Goal: Task Accomplishment & Management: Manage account settings

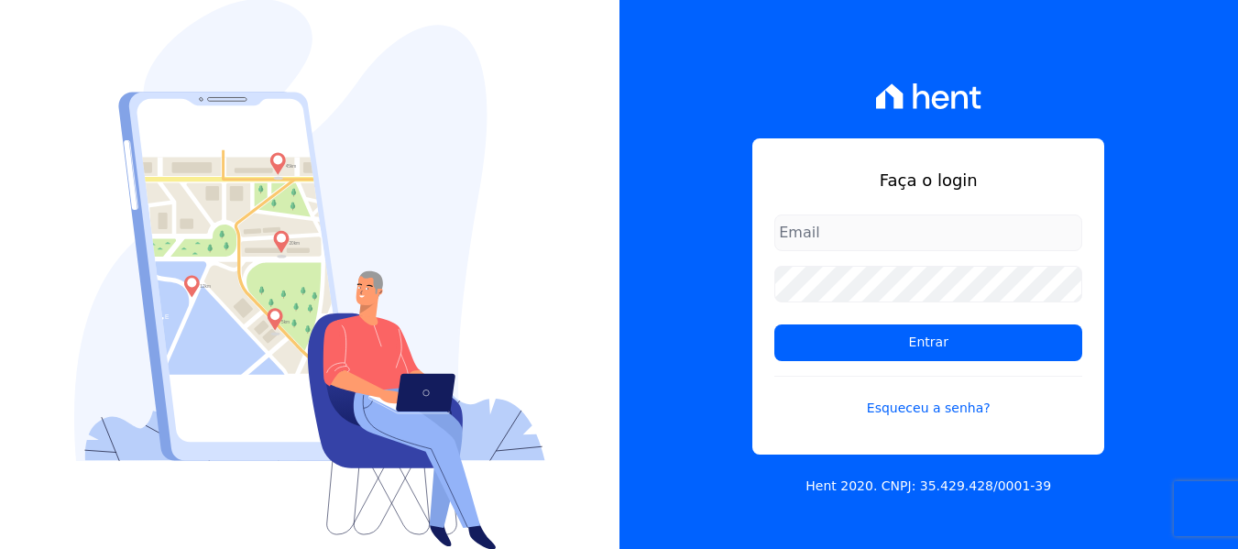
click at [884, 228] on input "email" at bounding box center [929, 232] width 308 height 37
type input "[PERSON_NAME][EMAIL_ADDRESS][DOMAIN_NAME]"
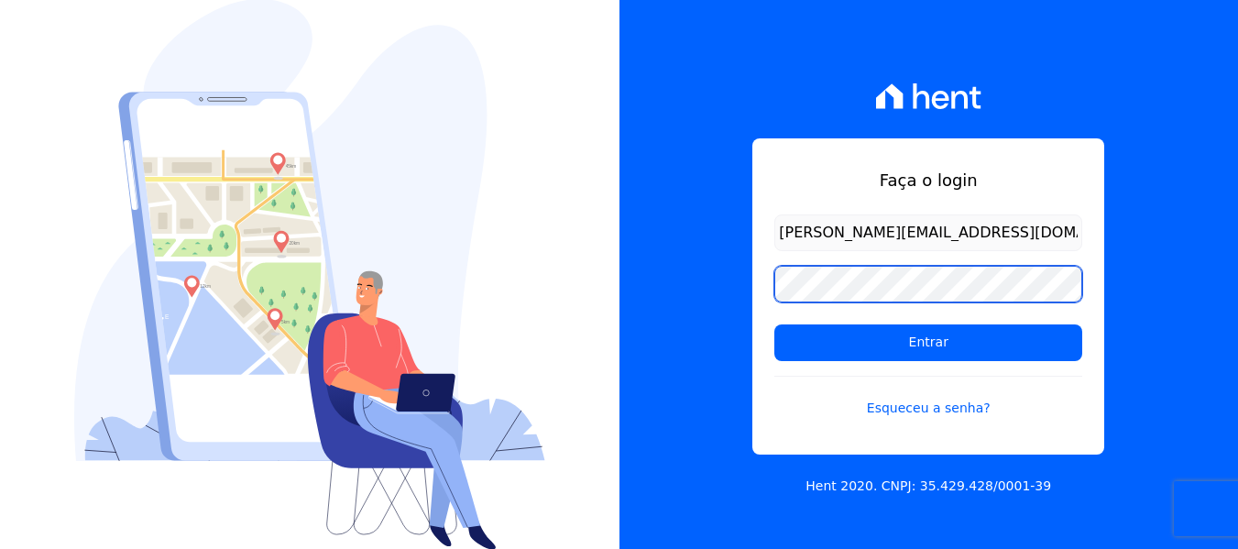
click at [775, 324] on input "Entrar" at bounding box center [929, 342] width 308 height 37
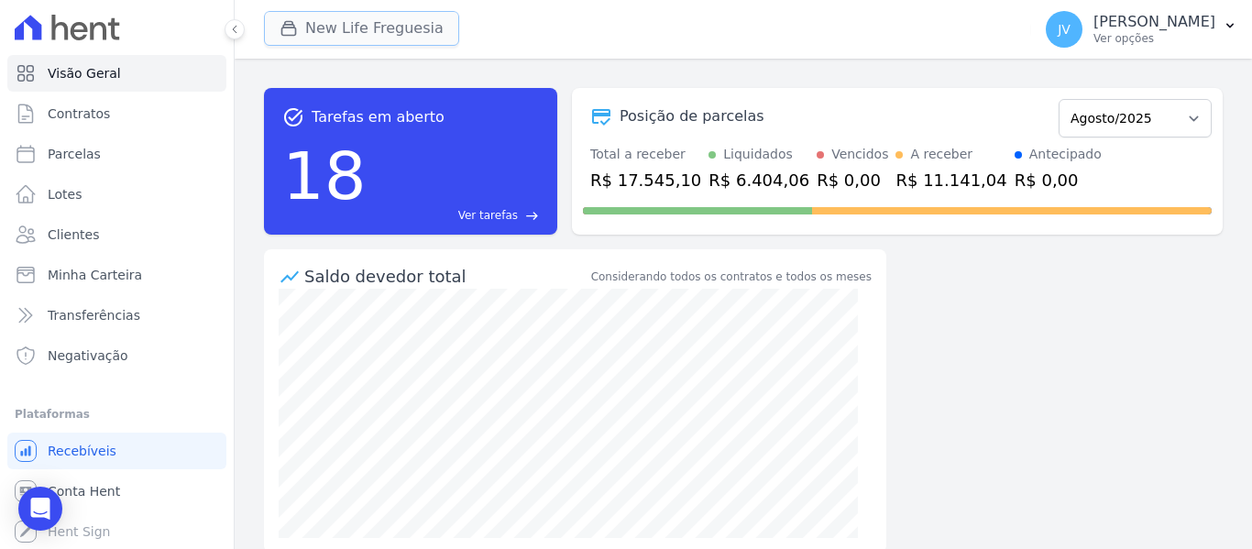
click at [404, 28] on button "New Life Freguesia" at bounding box center [361, 28] width 195 height 35
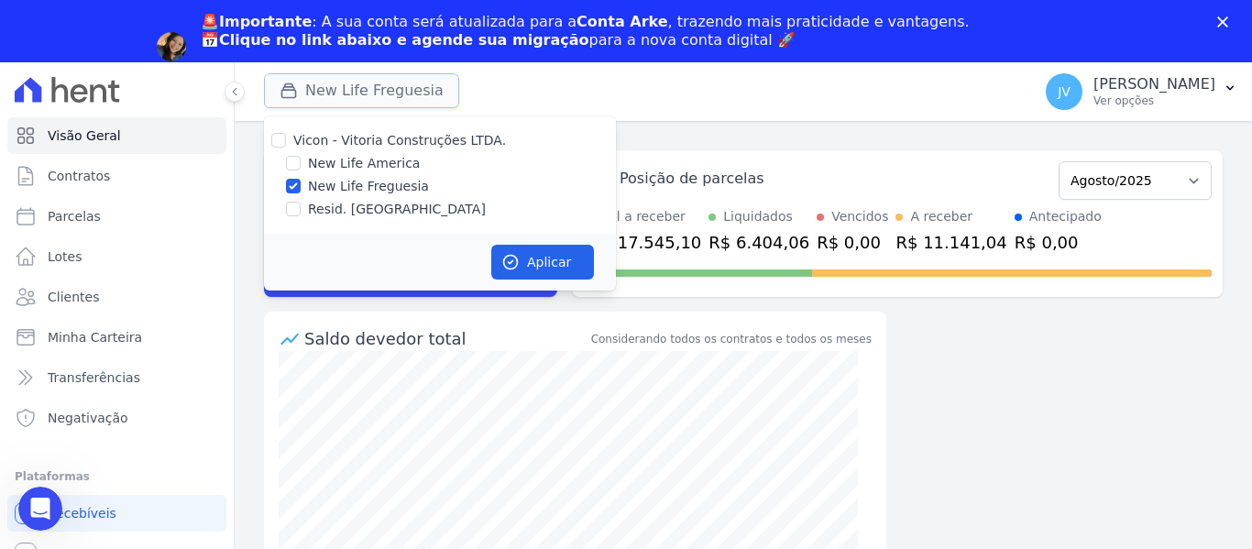
click at [285, 73] on button "New Life Freguesia" at bounding box center [361, 90] width 195 height 35
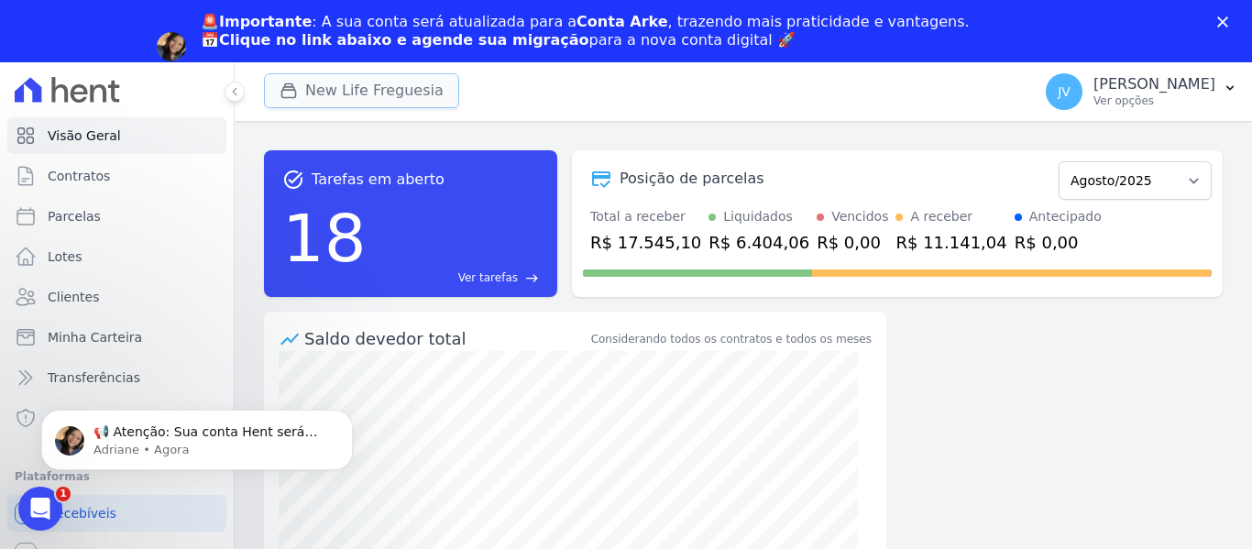
click at [290, 84] on icon "button" at bounding box center [289, 91] width 14 height 14
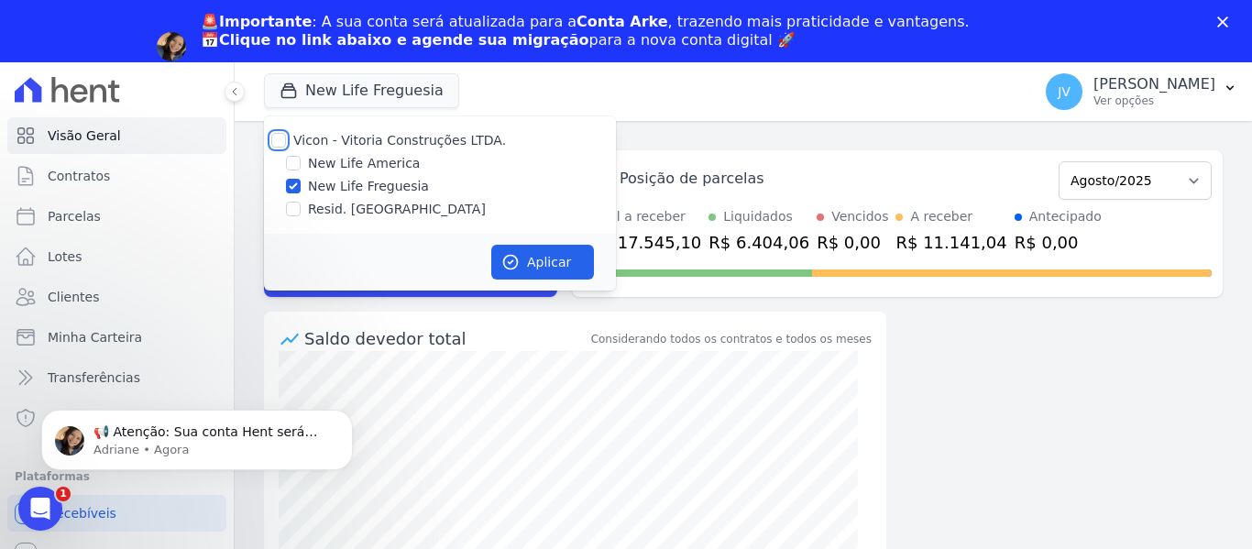
click at [280, 142] on input "Vicon - Vitoria Construções LTDA." at bounding box center [278, 140] width 15 height 15
checkbox input "true"
click at [530, 278] on button "Aplicar" at bounding box center [542, 262] width 103 height 35
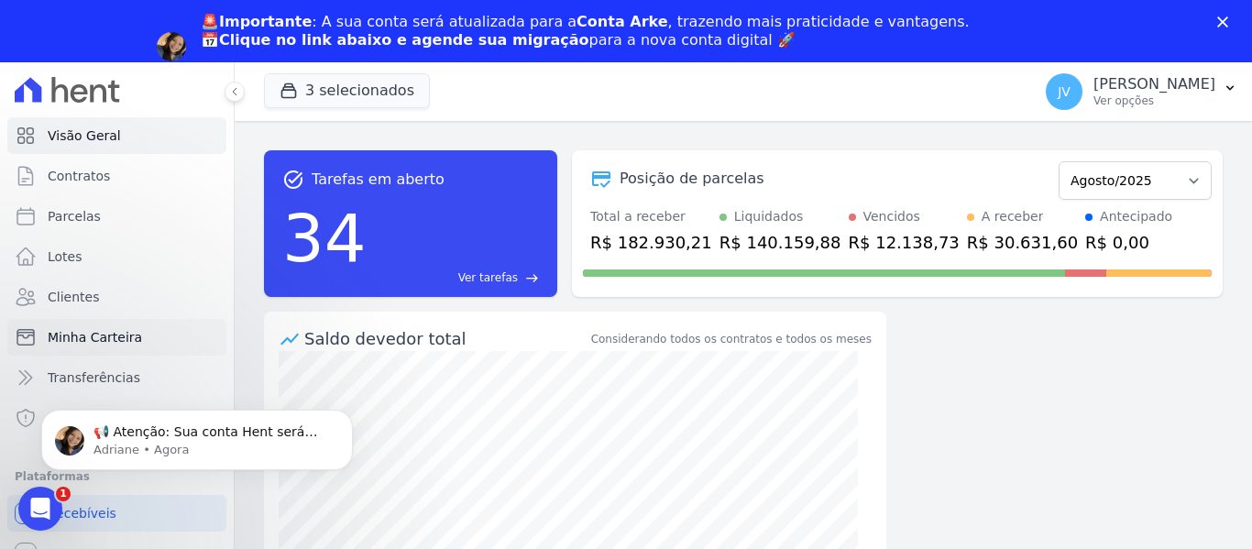
click at [122, 337] on span "Minha Carteira" at bounding box center [95, 337] width 94 height 18
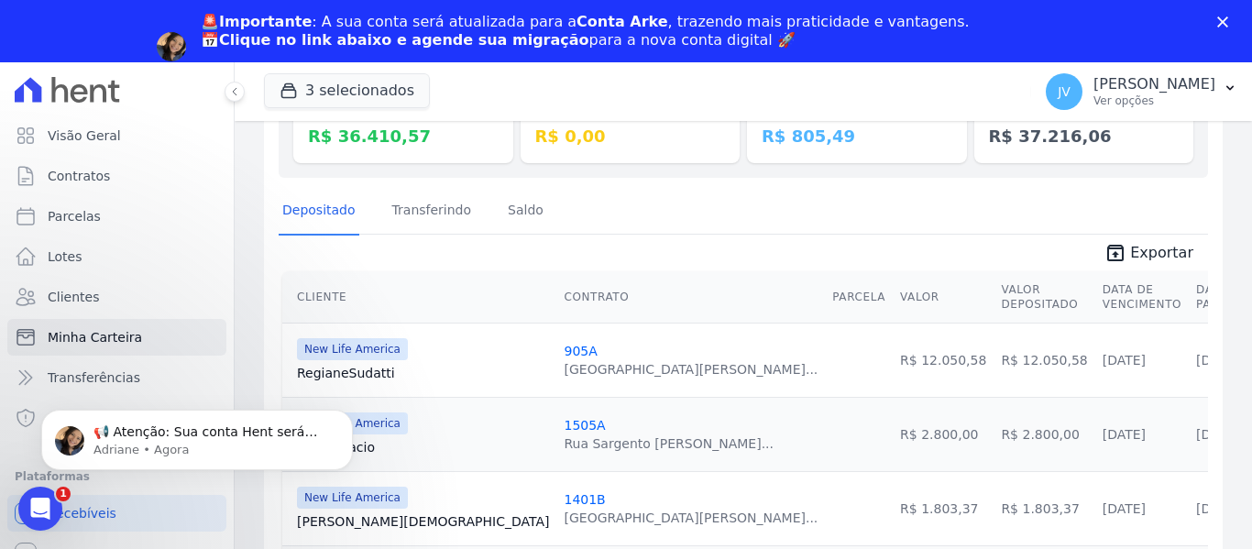
scroll to position [275, 0]
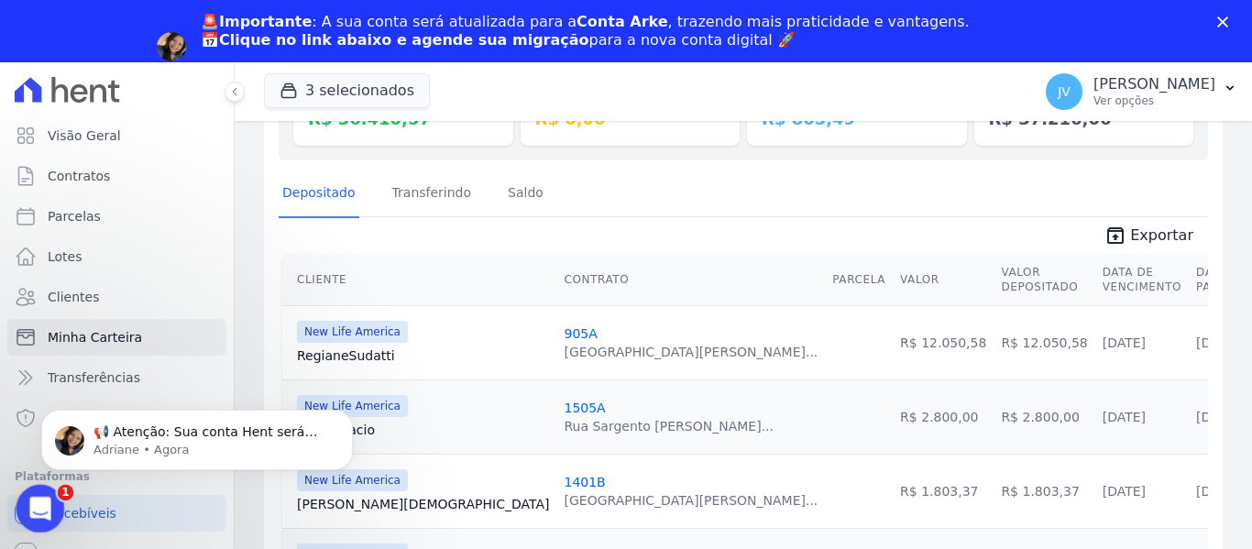
click at [36, 502] on icon "Abertura do Messenger da Intercom" at bounding box center [38, 506] width 30 height 30
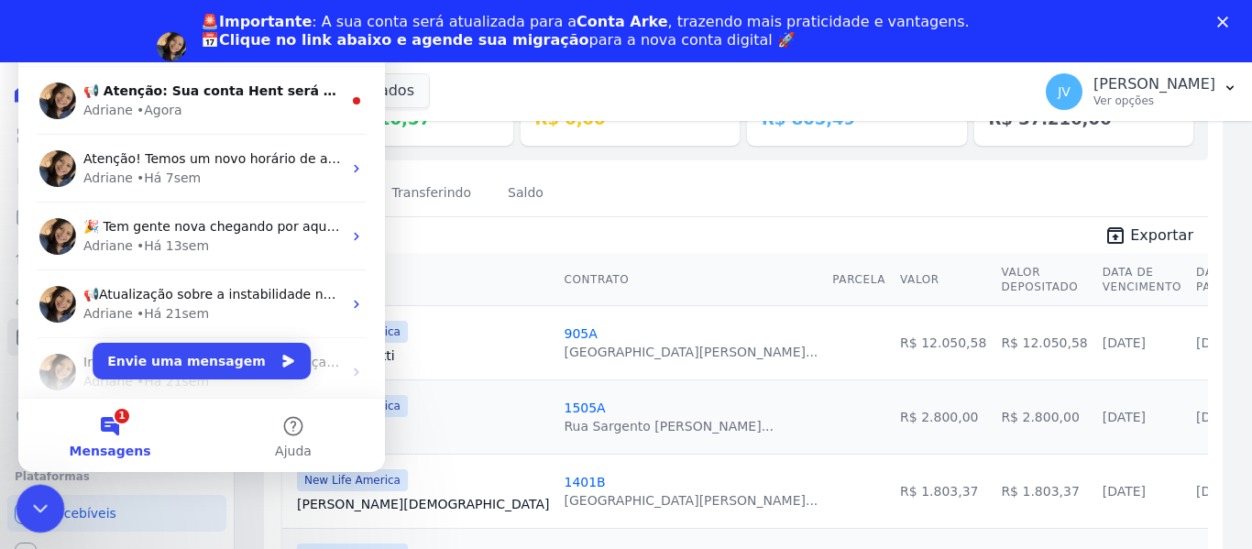
scroll to position [0, 0]
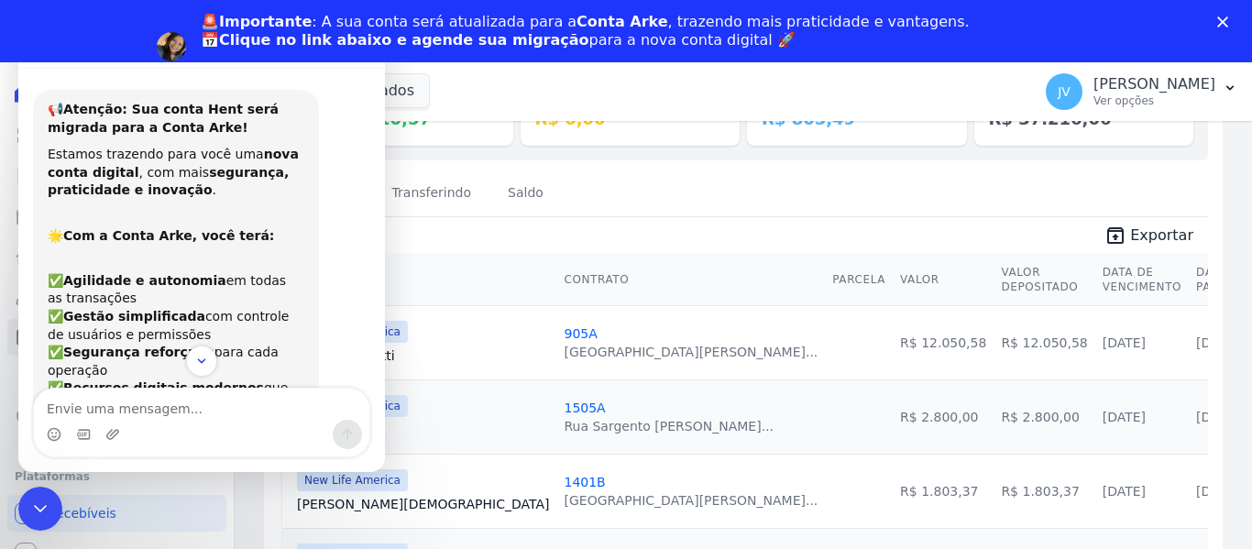
click at [1221, 23] on polygon "Fechar" at bounding box center [1222, 21] width 11 height 11
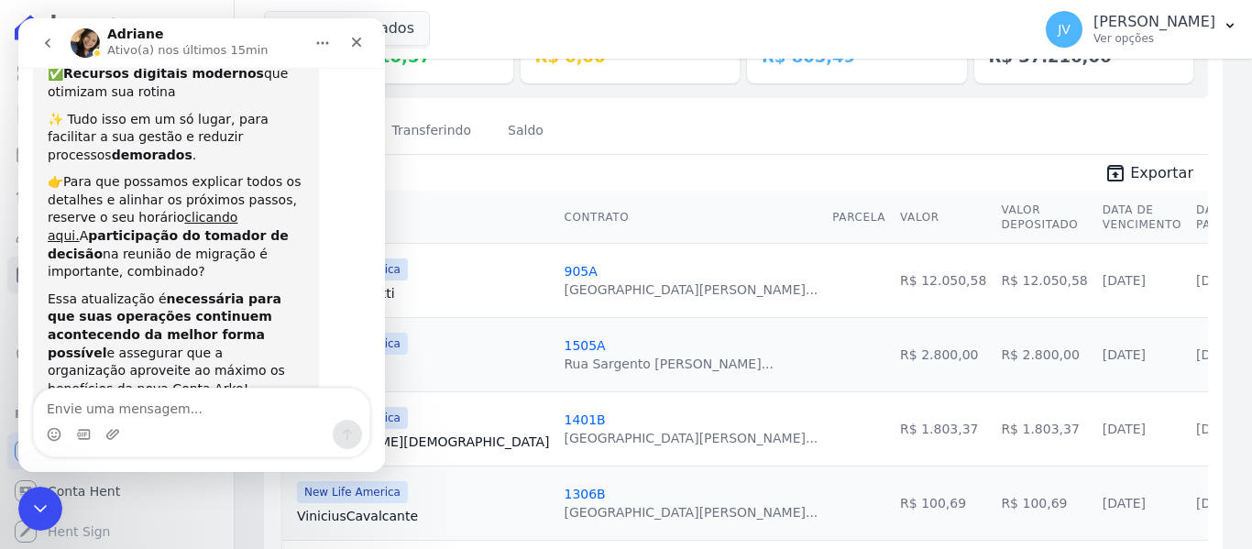
scroll to position [346, 0]
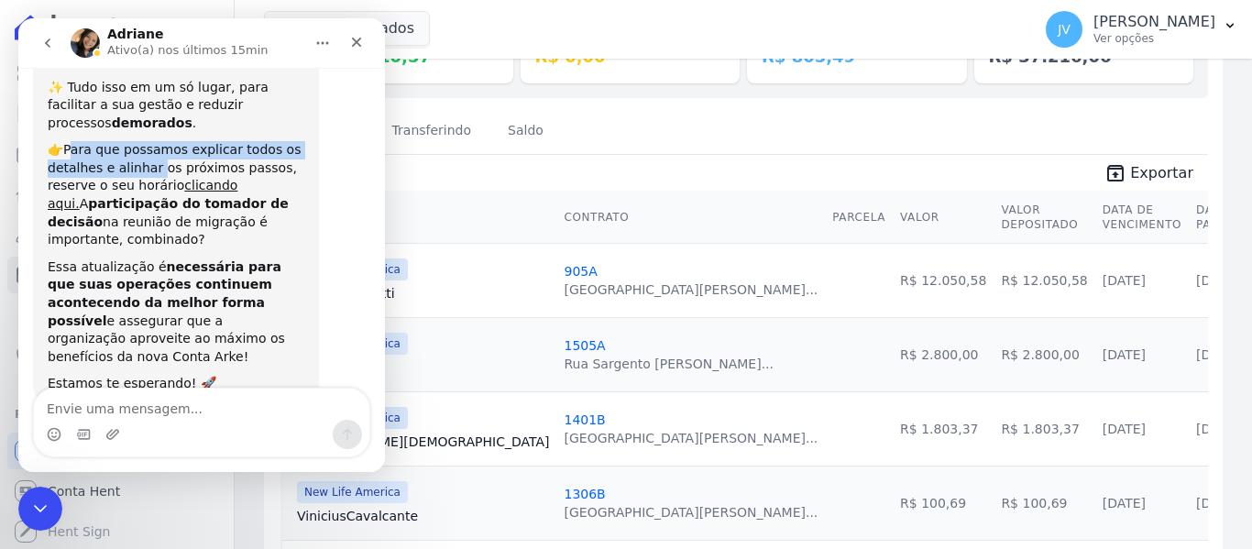
drag, startPoint x: 70, startPoint y: 117, endPoint x: 167, endPoint y: 132, distance: 98.3
click at [159, 141] on div "👉Para que possamos explicar todos os detalhes e alinhar os próximos passos, res…" at bounding box center [176, 195] width 257 height 108
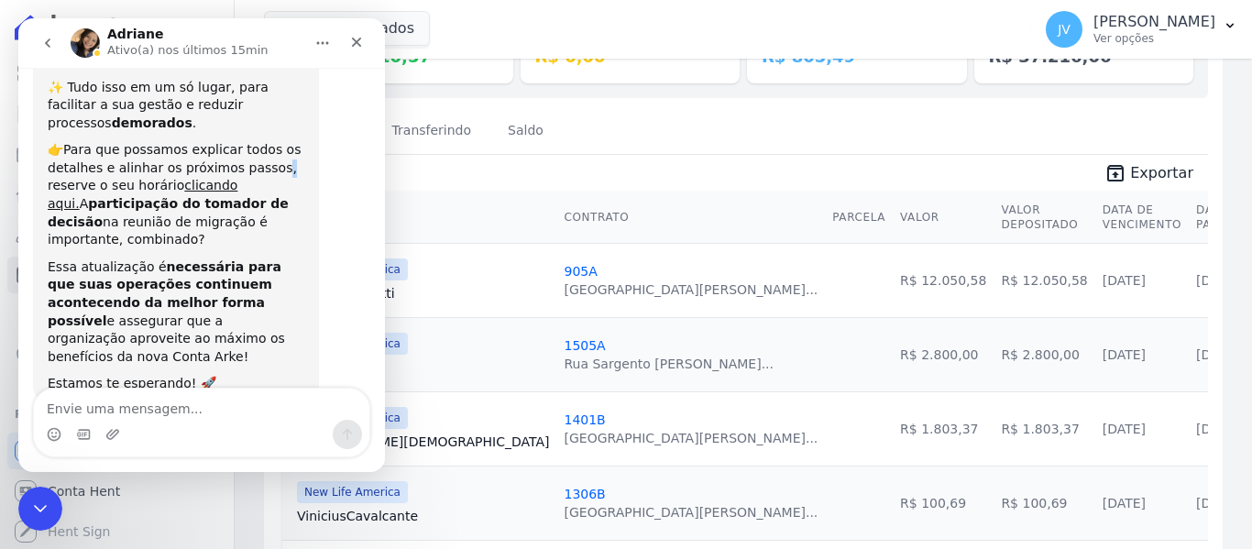
click at [266, 141] on div "👉Para que possamos explicar todos os detalhes e alinhar os próximos passos, res…" at bounding box center [176, 195] width 257 height 108
click at [267, 141] on div "👉Para que possamos explicar todos os detalhes e alinhar os próximos passos, res…" at bounding box center [176, 195] width 257 height 108
drag, startPoint x: 113, startPoint y: 289, endPoint x: 191, endPoint y: 285, distance: 78.0
click at [188, 286] on div "Essa atualização é necessária para que suas operações continuem acontecendo da …" at bounding box center [176, 312] width 257 height 108
click at [269, 280] on div "Essa atualização é necessária para que suas operações continuem acontecendo da …" at bounding box center [176, 312] width 257 height 108
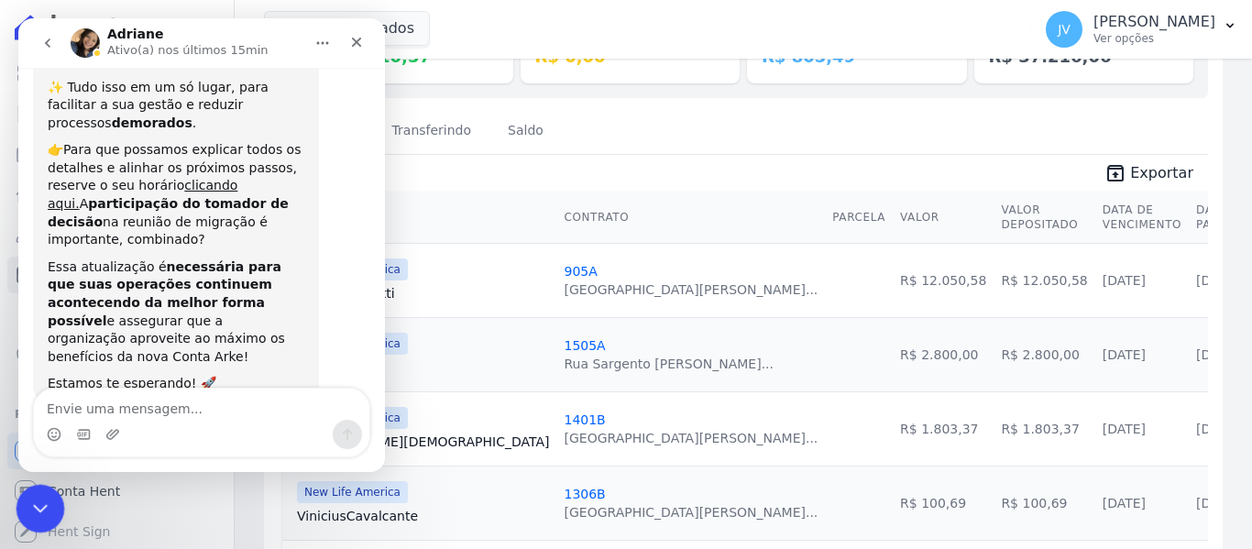
click at [39, 515] on icon "Encerramento do Messenger da Intercom" at bounding box center [38, 506] width 22 height 22
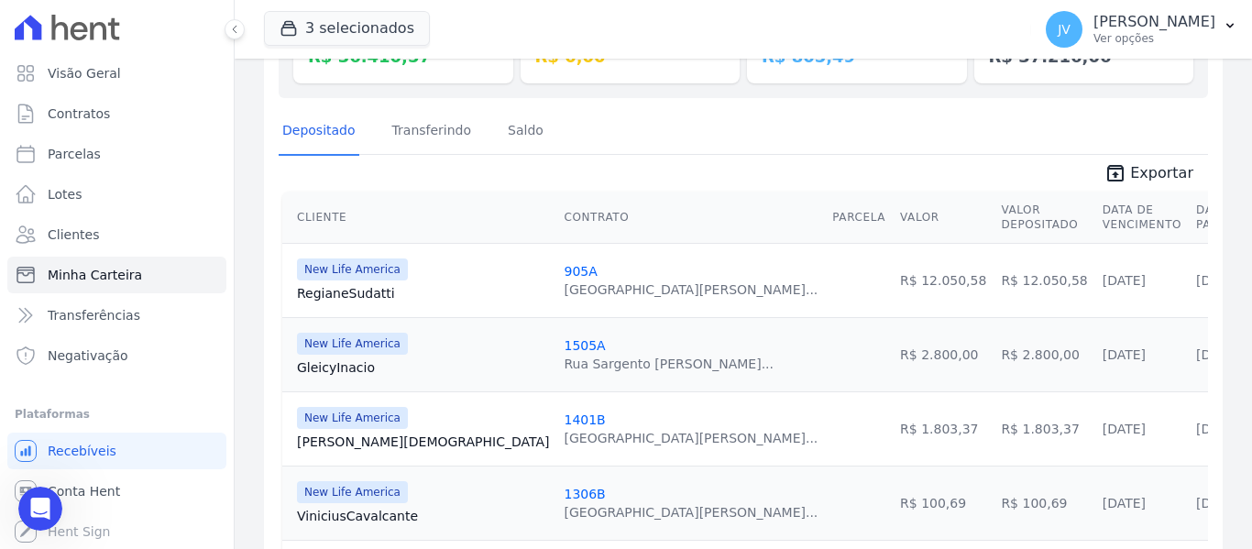
scroll to position [183, 0]
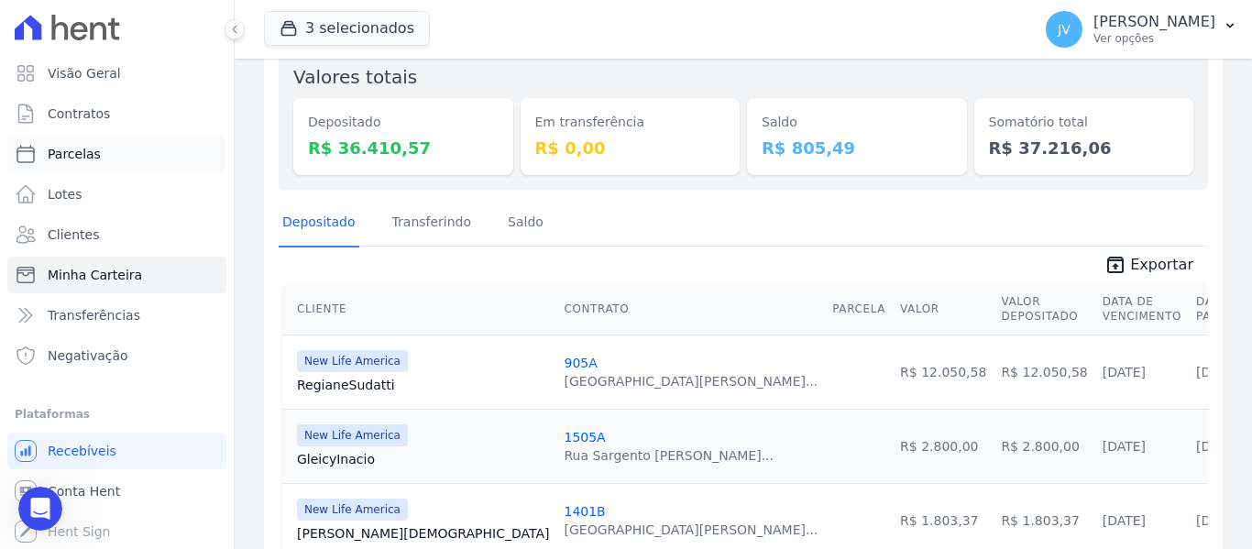
click at [76, 140] on link "Parcelas" at bounding box center [116, 154] width 219 height 37
select select
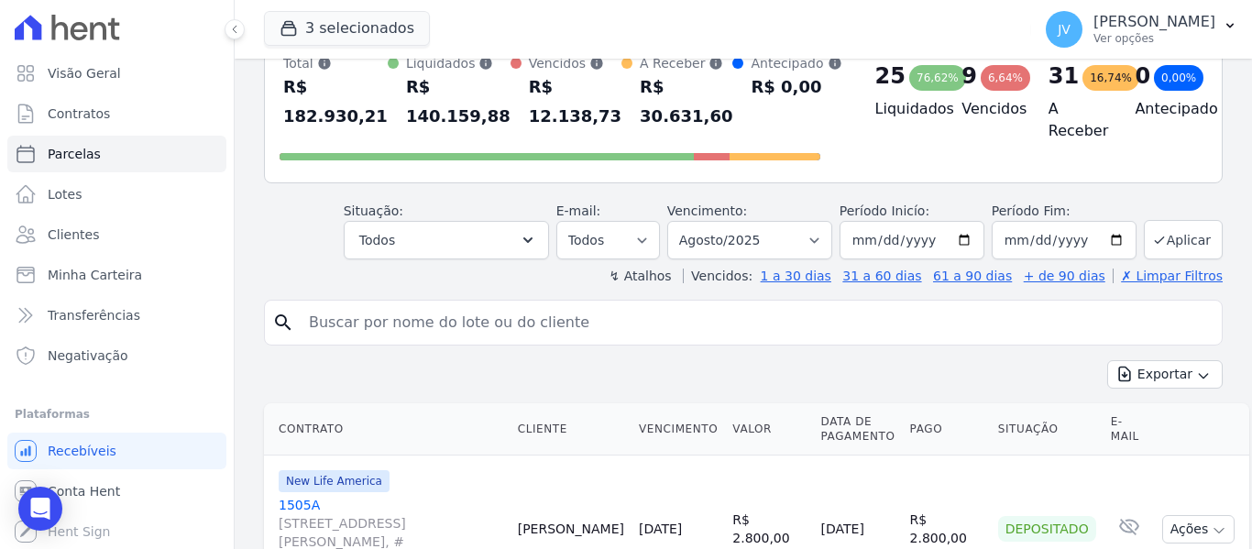
scroll to position [275, 0]
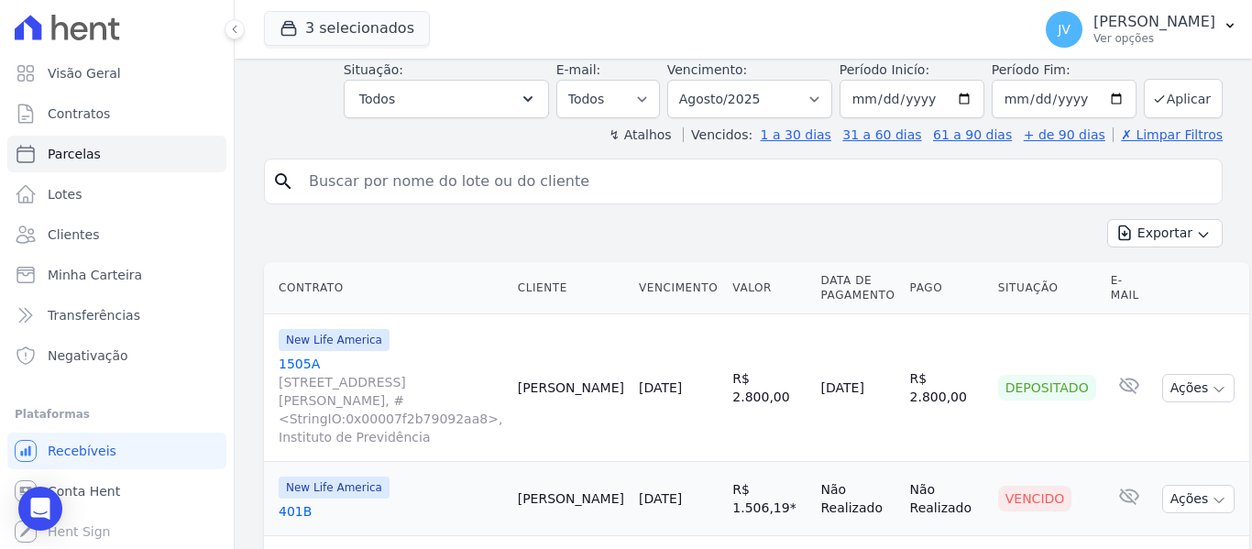
click at [431, 169] on input "search" at bounding box center [756, 181] width 917 height 37
type input "gleic"
select select
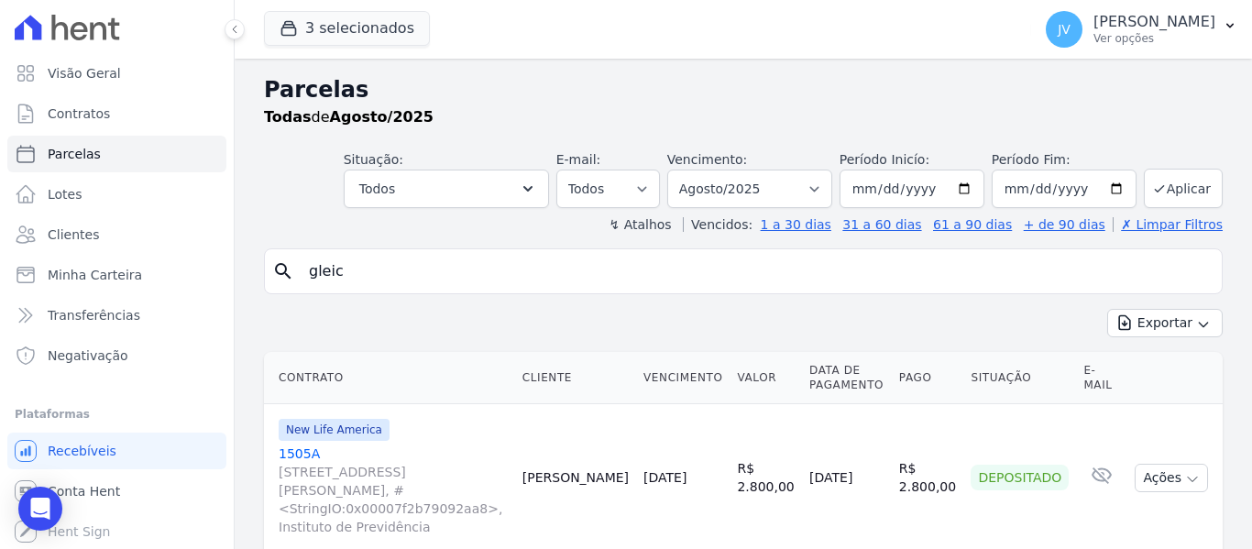
click at [683, 470] on link "[DATE]" at bounding box center [664, 477] width 43 height 15
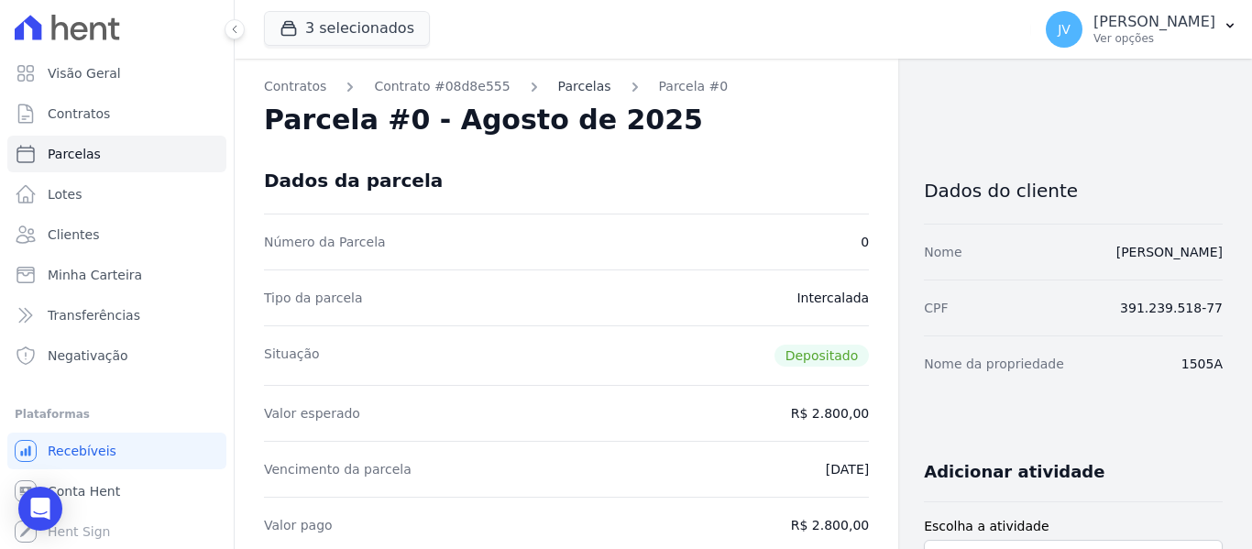
click at [558, 89] on link "Parcelas" at bounding box center [584, 86] width 53 height 19
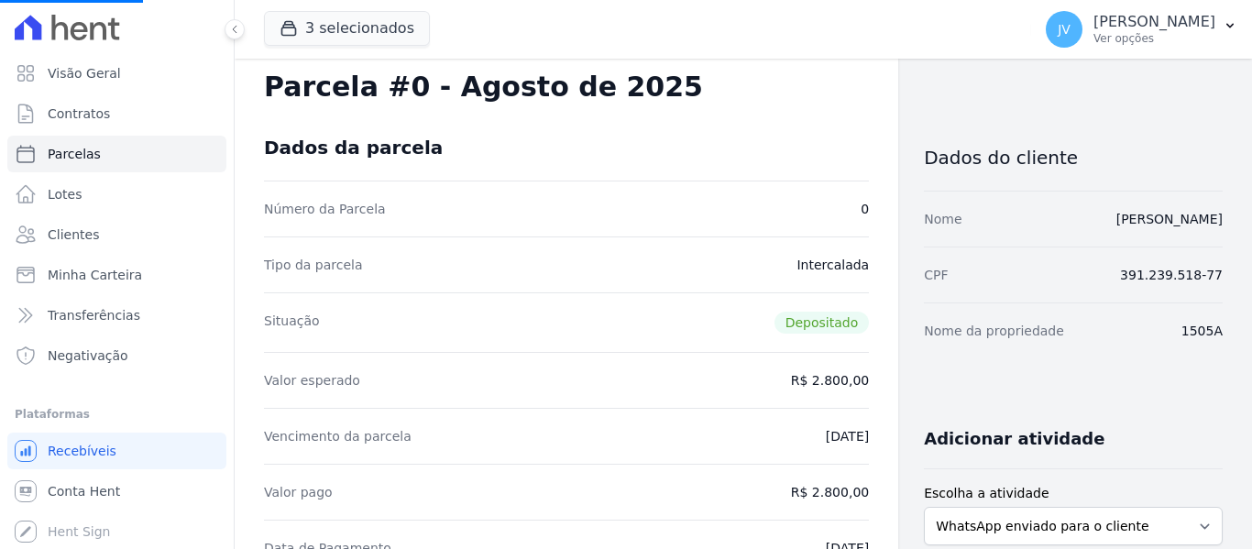
scroll to position [92, 0]
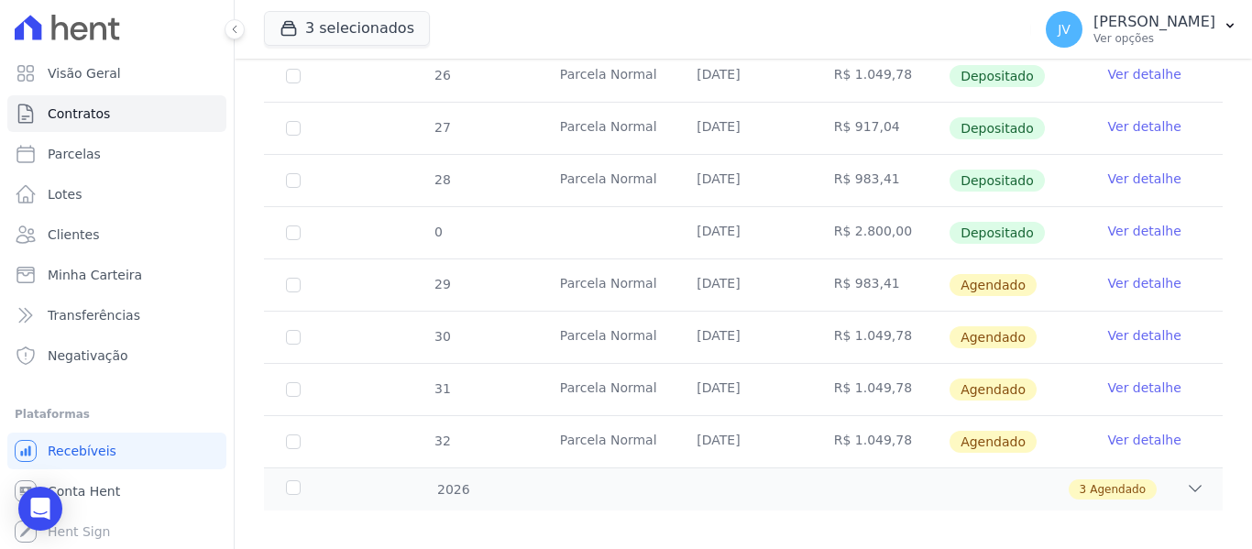
scroll to position [731, 0]
click at [1124, 272] on link "Ver detalhe" at bounding box center [1144, 281] width 73 height 18
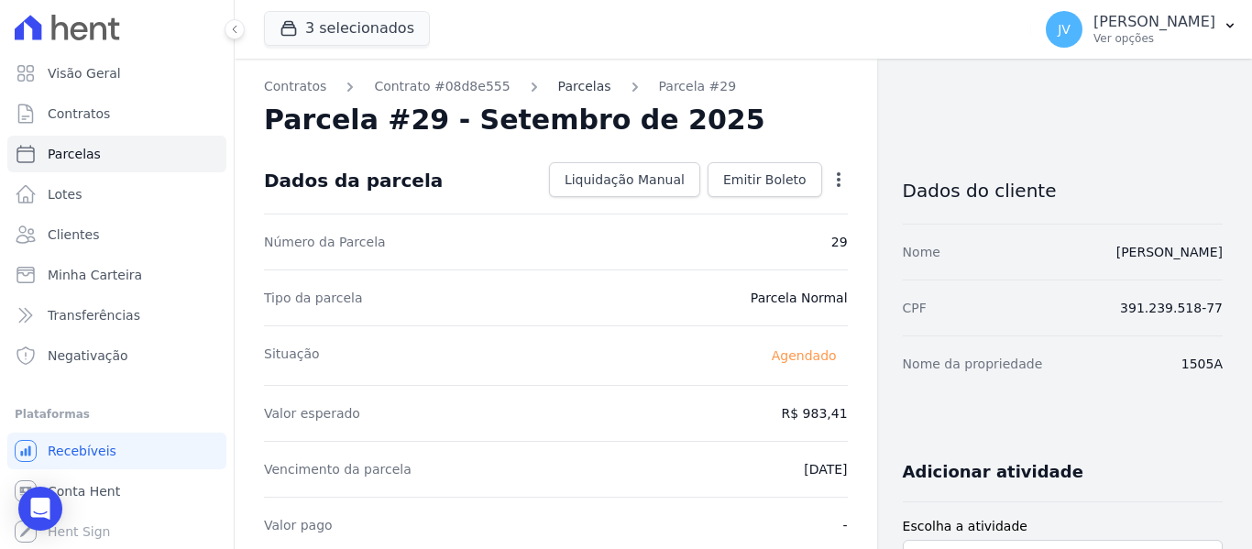
click at [572, 90] on link "Parcelas" at bounding box center [584, 86] width 53 height 19
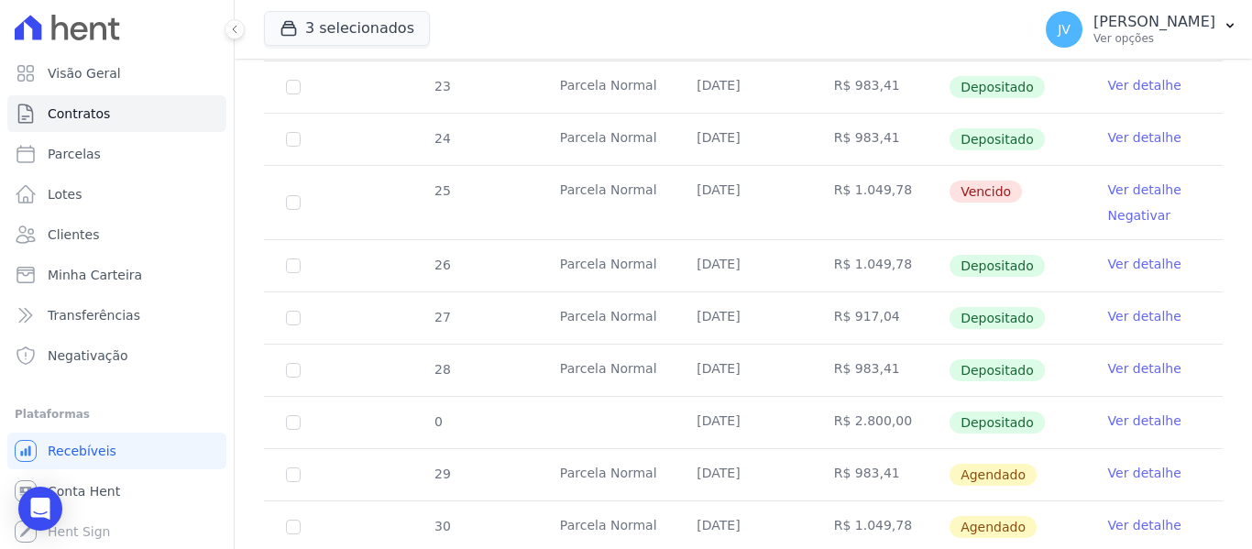
scroll to position [731, 0]
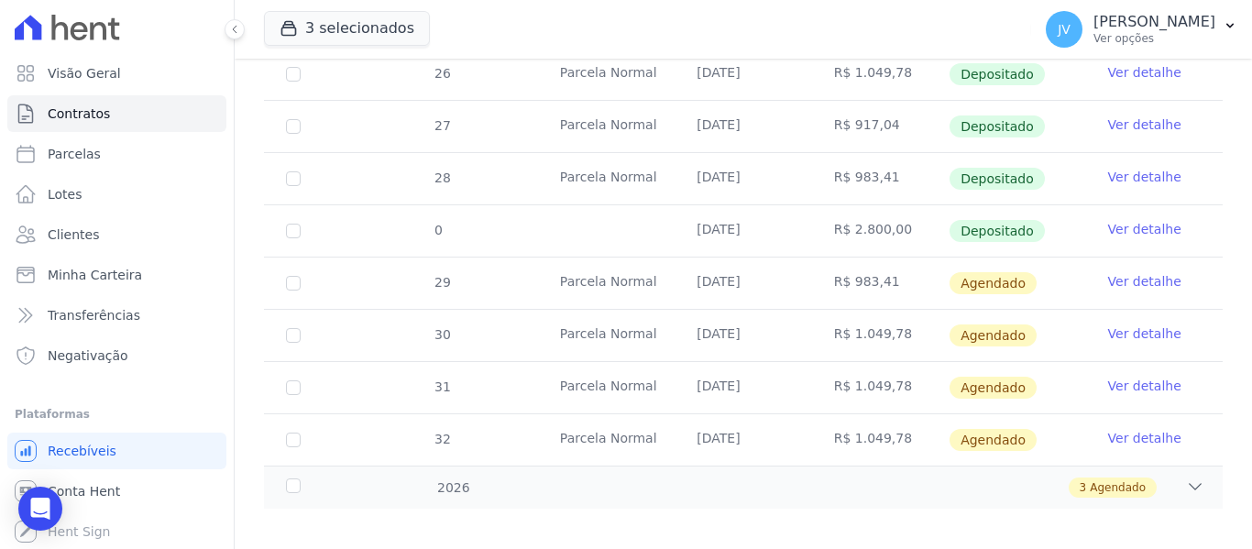
click at [1122, 272] on link "Ver detalhe" at bounding box center [1144, 281] width 73 height 18
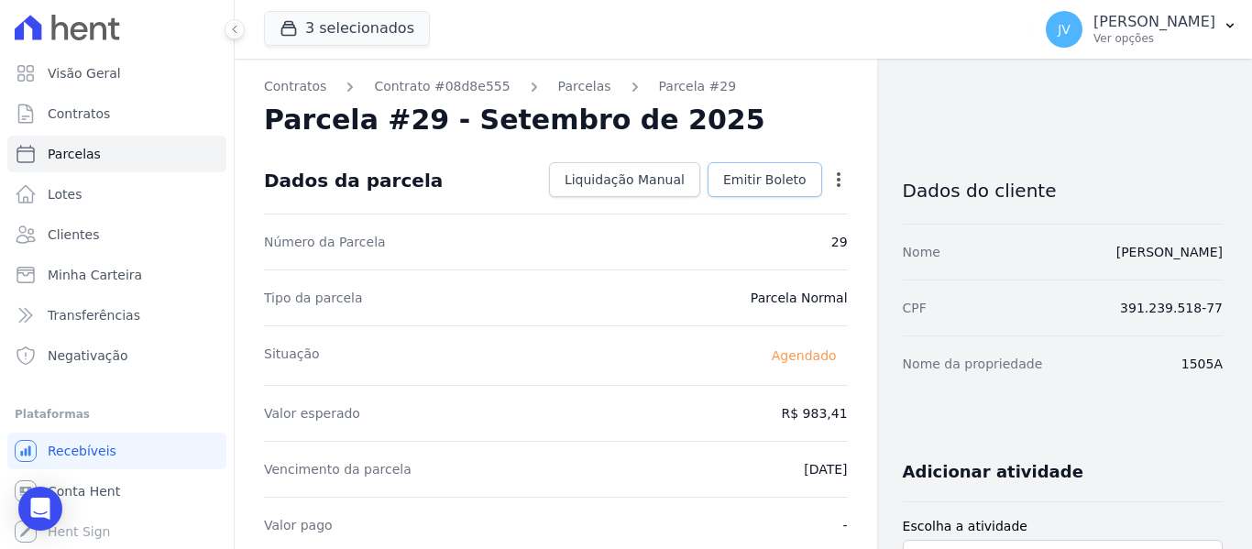
click at [759, 174] on span "Emitir Boleto" at bounding box center [764, 179] width 83 height 18
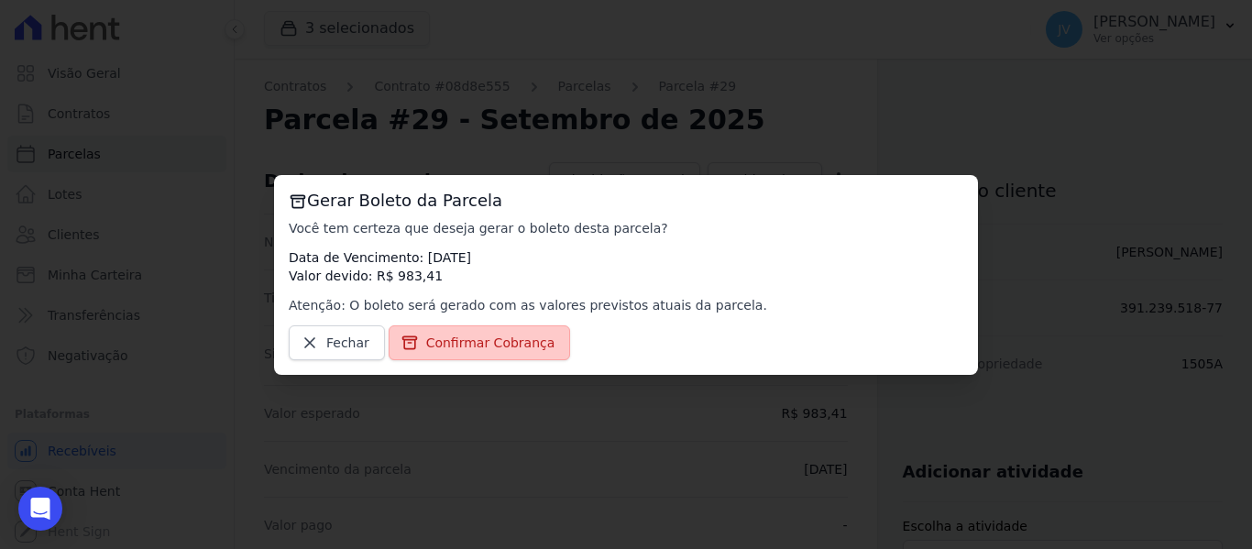
click at [494, 350] on span "Confirmar Cobrança" at bounding box center [490, 343] width 129 height 18
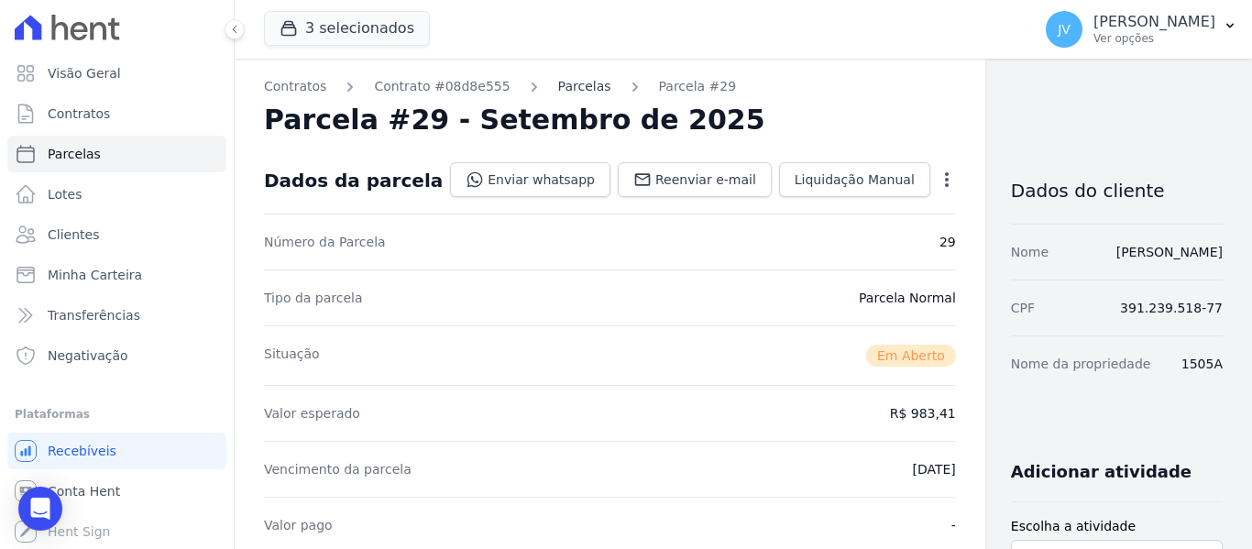
click at [565, 93] on link "Parcelas" at bounding box center [584, 86] width 53 height 19
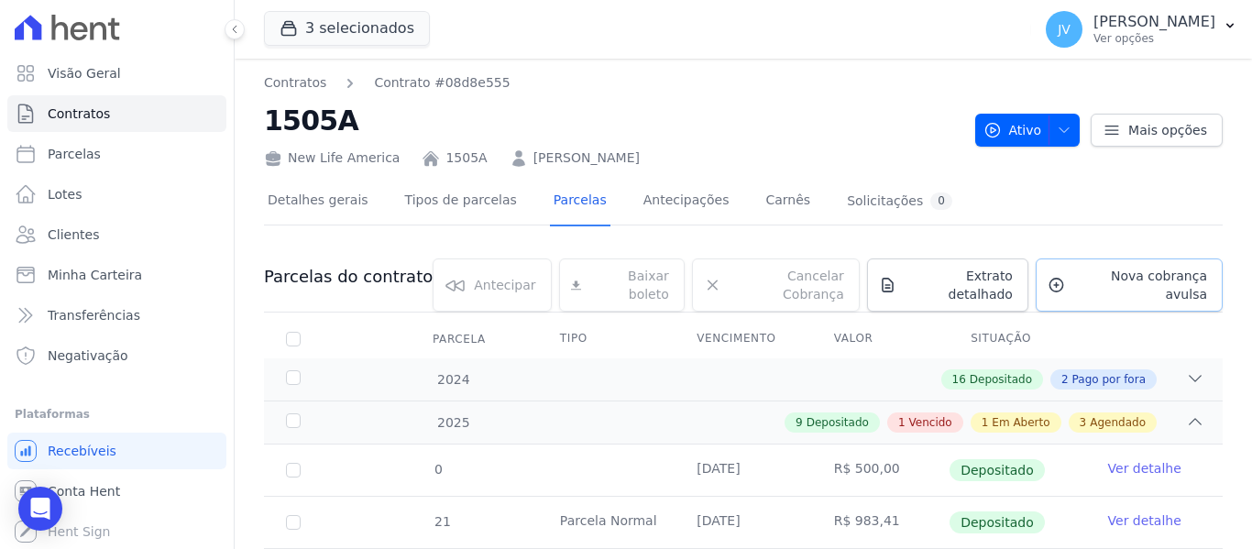
click at [1083, 277] on span "Nova cobrança avulsa" at bounding box center [1139, 285] width 135 height 37
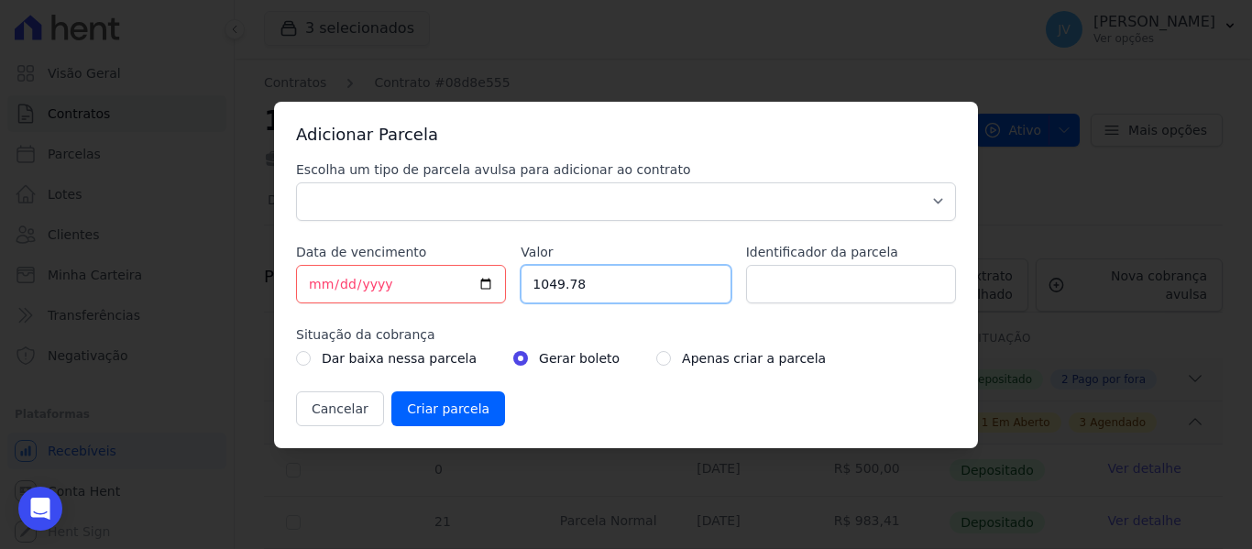
drag, startPoint x: 617, startPoint y: 287, endPoint x: 482, endPoint y: 280, distance: 134.9
click at [482, 280] on div "Escolha um tipo de parcela avulsa para adicionar ao contrato Parcela Normal Sin…" at bounding box center [626, 293] width 660 height 266
type input "300"
click at [306, 289] on input "[DATE]" at bounding box center [401, 284] width 210 height 38
type input "[DATE]"
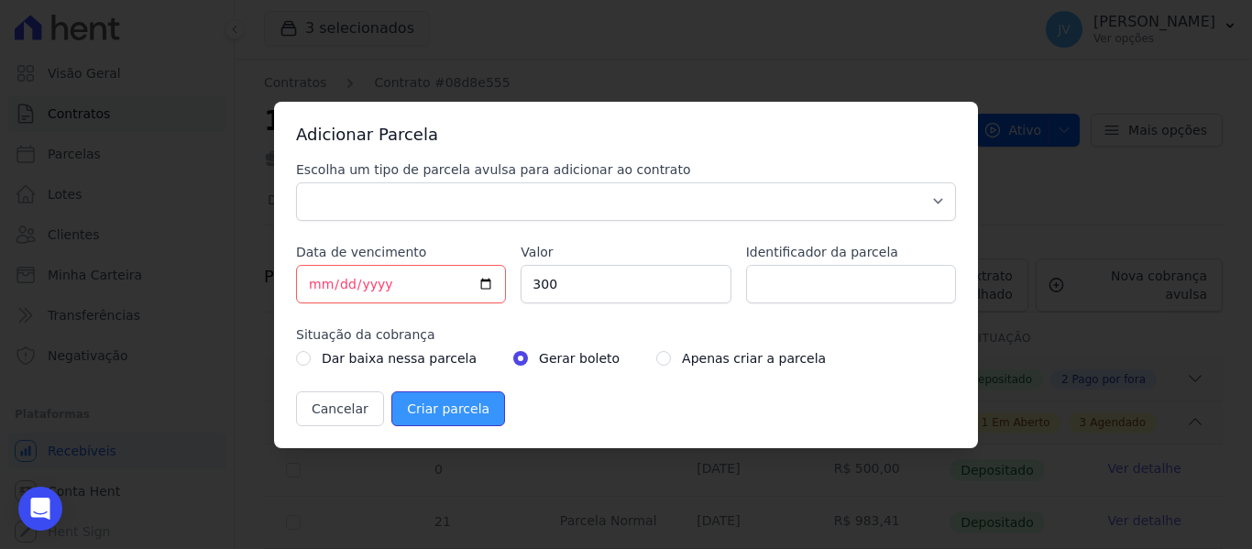
click at [455, 417] on input "Criar parcela" at bounding box center [448, 408] width 114 height 35
click at [480, 208] on select "Parcela Normal Sinal Caução Intercalada Chaves Pré Chaves Pós Chaves Taxas Quit…" at bounding box center [626, 201] width 660 height 38
click at [296, 182] on select "Parcela Normal Sinal Caução Intercalada Chaves Pré Chaves Pós Chaves Taxas Quit…" at bounding box center [626, 201] width 660 height 38
click at [406, 197] on select "Parcela Normal Sinal Caução Intercalada Chaves Pré Chaves Pós Chaves Taxas Quit…" at bounding box center [626, 201] width 660 height 38
select select "interleaved"
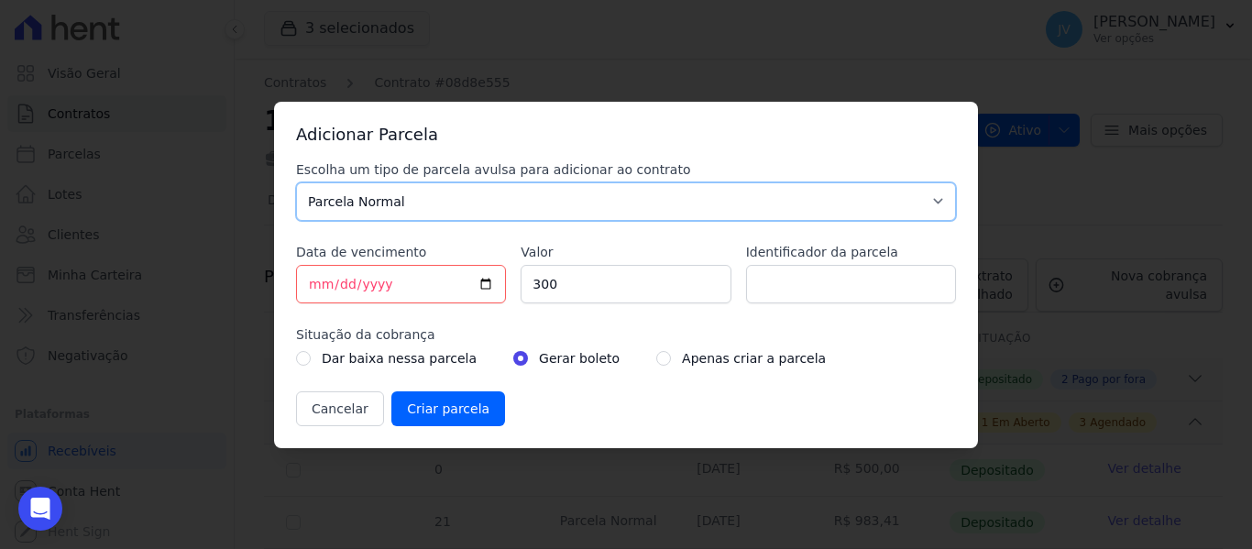
click at [296, 182] on select "Parcela Normal Sinal Caução Intercalada Chaves Pré Chaves Pós Chaves Taxas Quit…" at bounding box center [626, 201] width 660 height 38
click at [422, 399] on input "Criar parcela" at bounding box center [448, 408] width 114 height 35
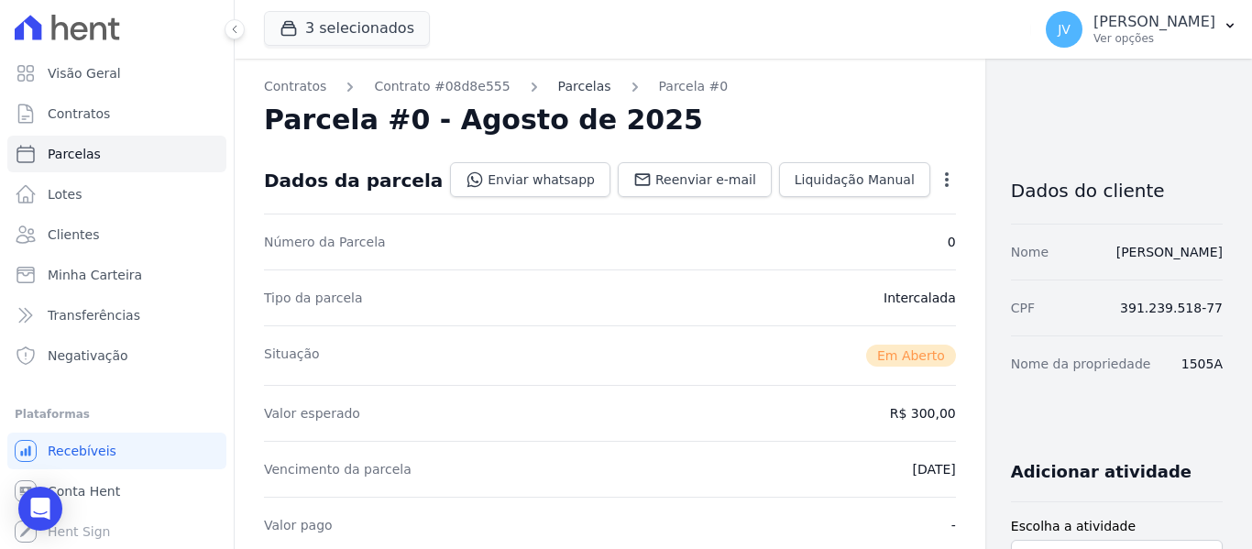
click at [567, 88] on link "Parcelas" at bounding box center [584, 86] width 53 height 19
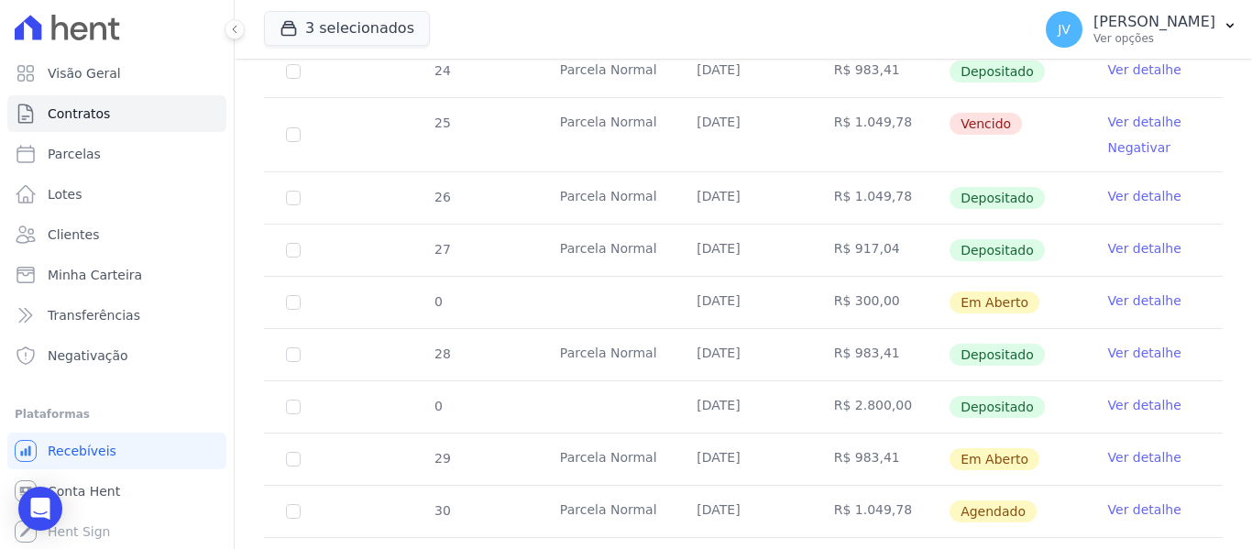
scroll to position [733, 0]
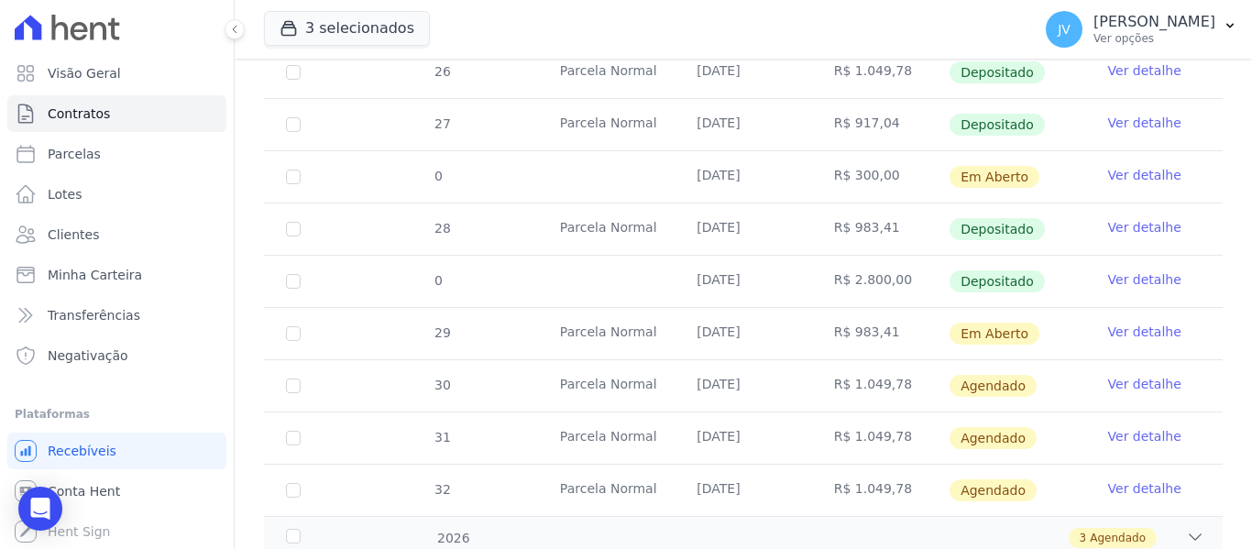
click at [1156, 166] on link "Ver detalhe" at bounding box center [1144, 175] width 73 height 18
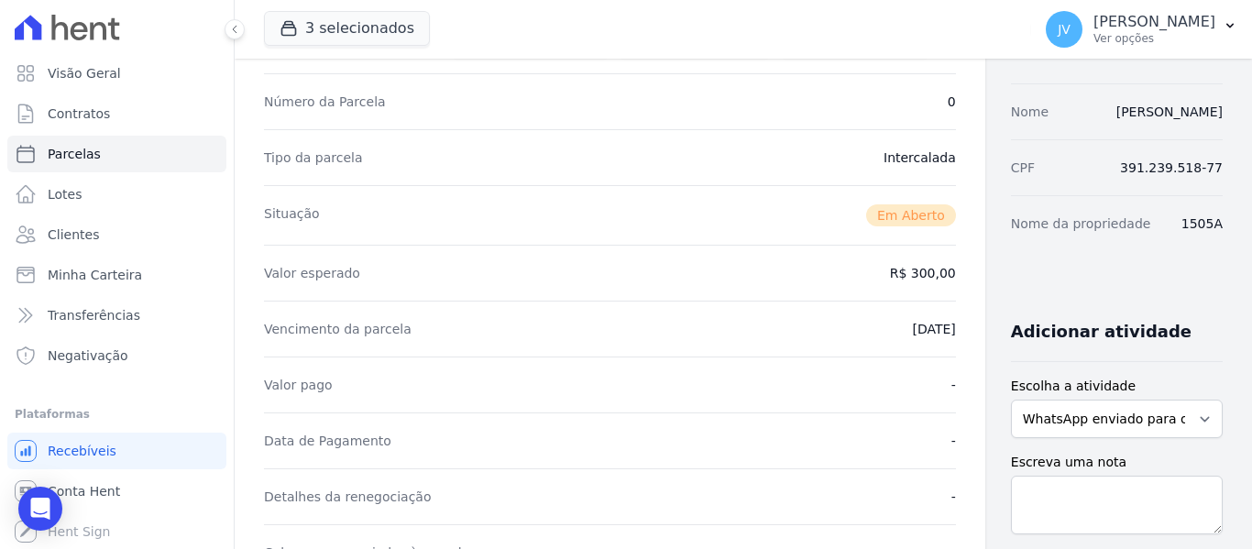
scroll to position [550, 0]
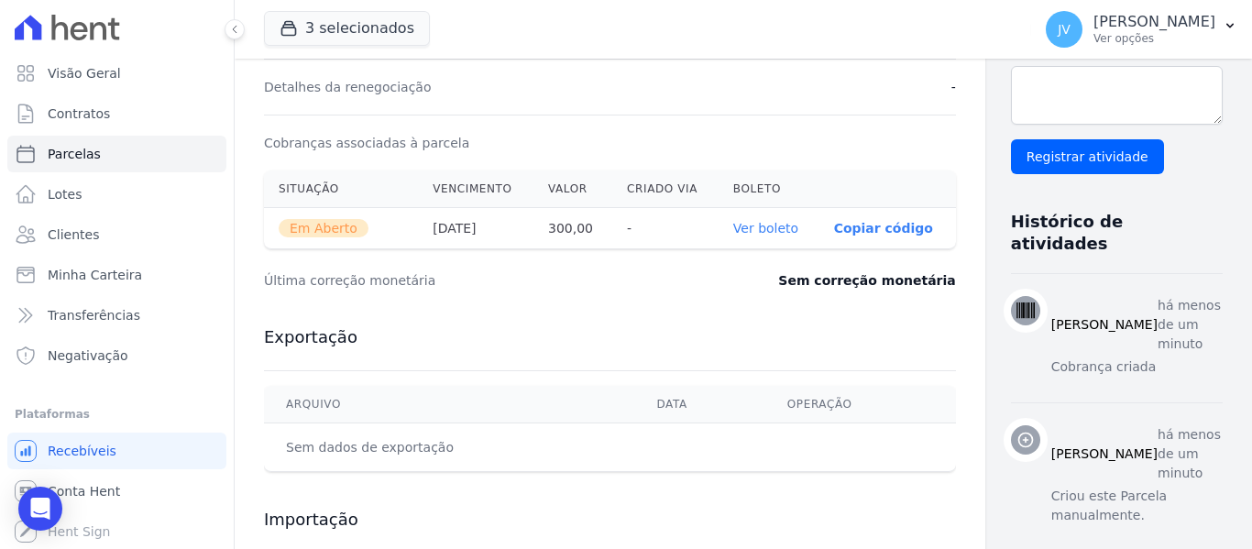
click at [733, 221] on link "Ver boleto" at bounding box center [765, 228] width 65 height 15
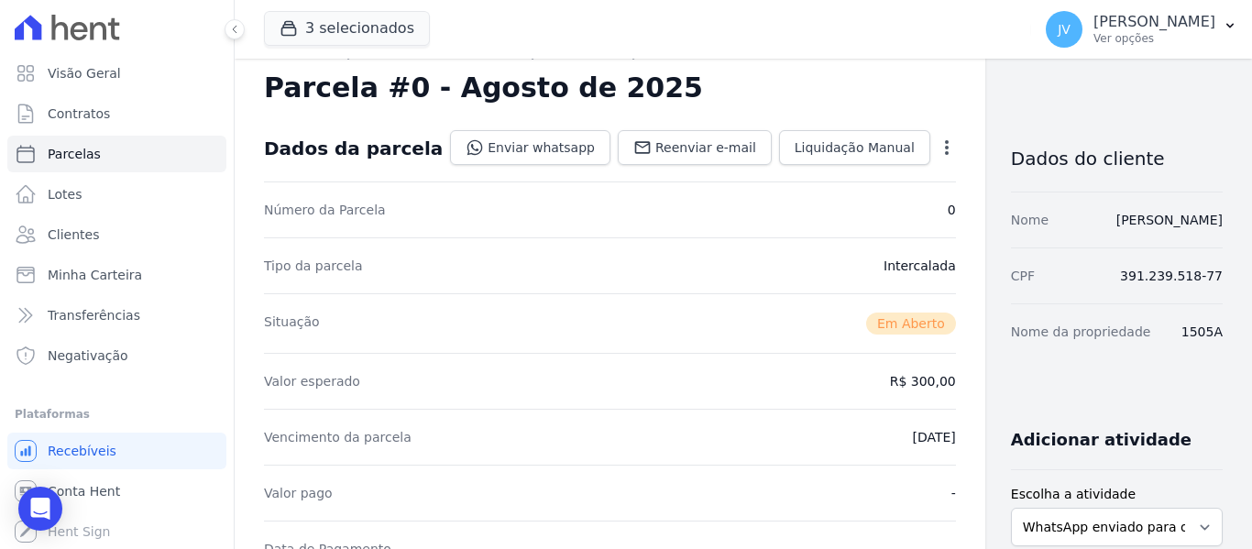
scroll to position [0, 0]
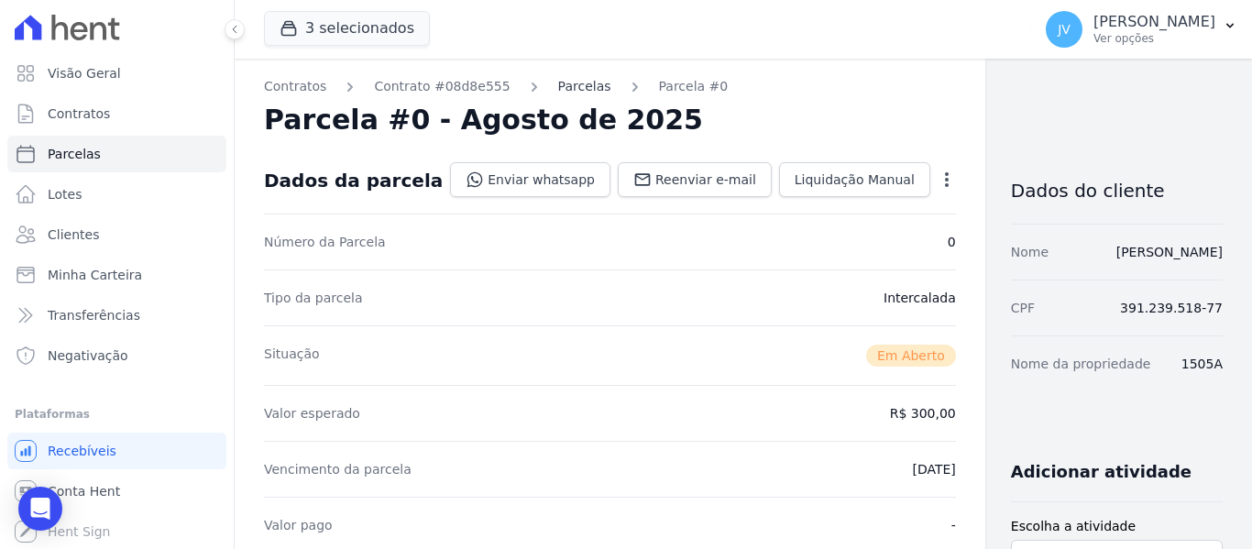
click at [577, 88] on link "Parcelas" at bounding box center [584, 86] width 53 height 19
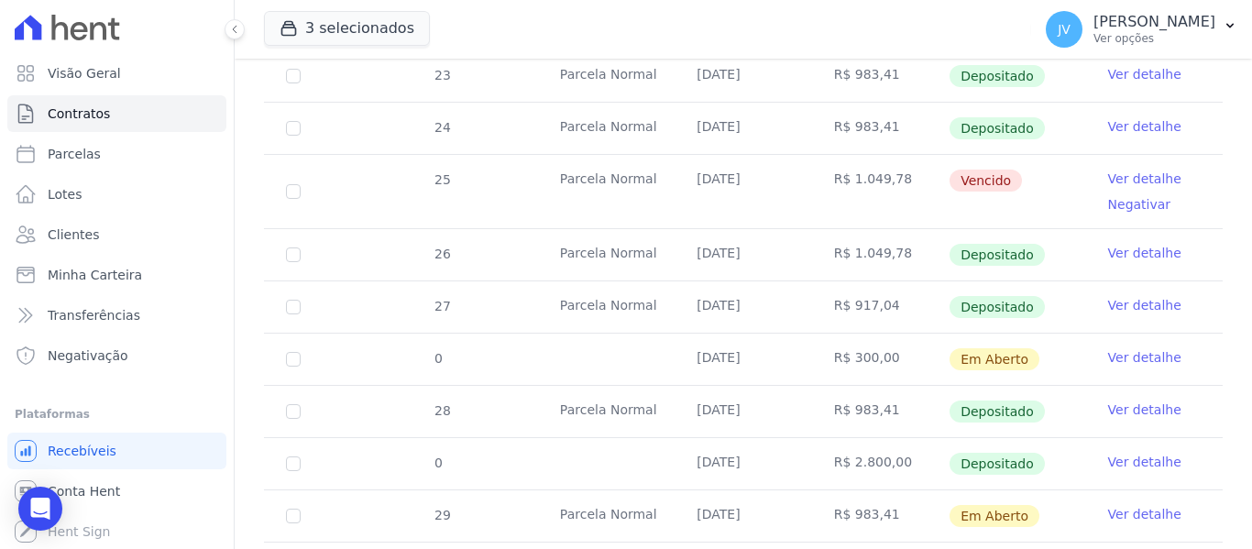
scroll to position [642, 0]
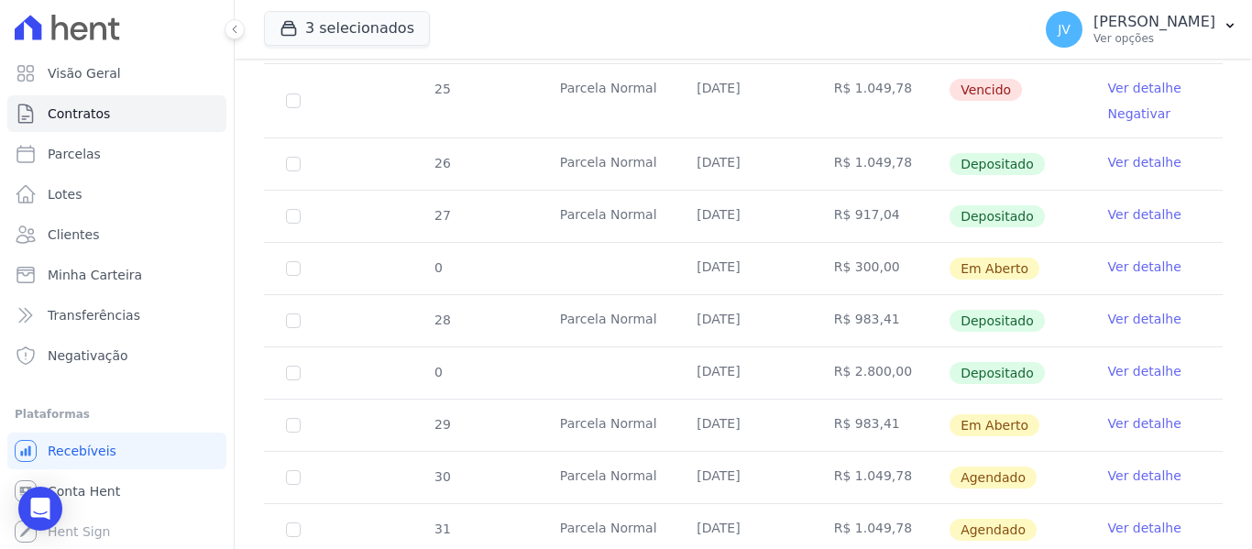
click at [1113, 414] on link "Ver detalhe" at bounding box center [1144, 423] width 73 height 18
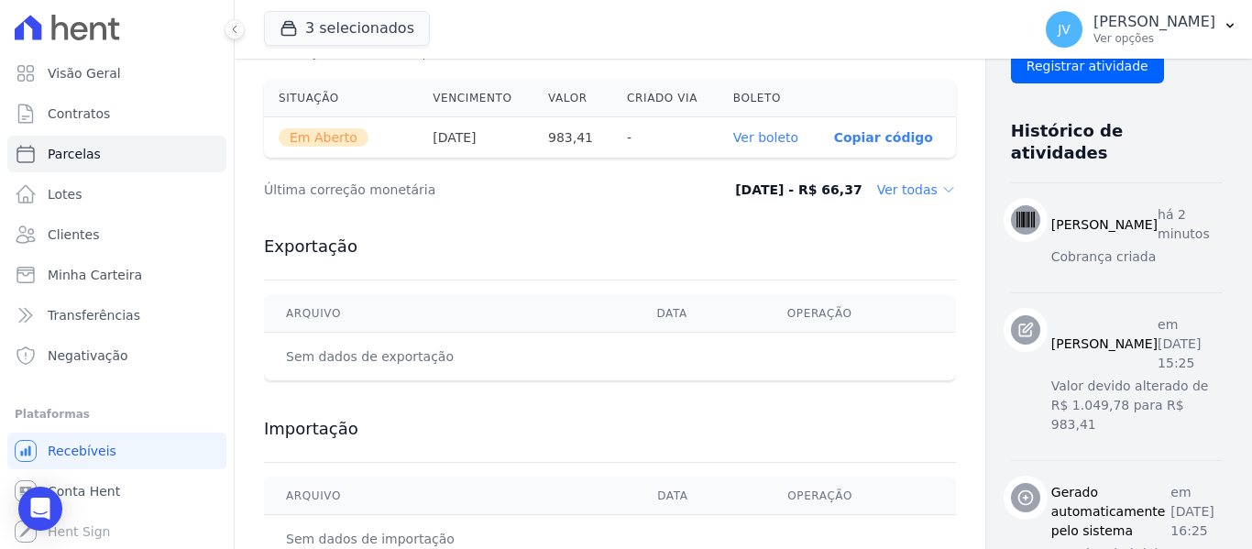
scroll to position [642, 0]
click at [723, 151] on th "Ver boleto" at bounding box center [769, 136] width 101 height 41
click at [723, 145] on th "Ver boleto" at bounding box center [769, 136] width 101 height 41
click at [733, 135] on link "Ver boleto" at bounding box center [765, 136] width 65 height 15
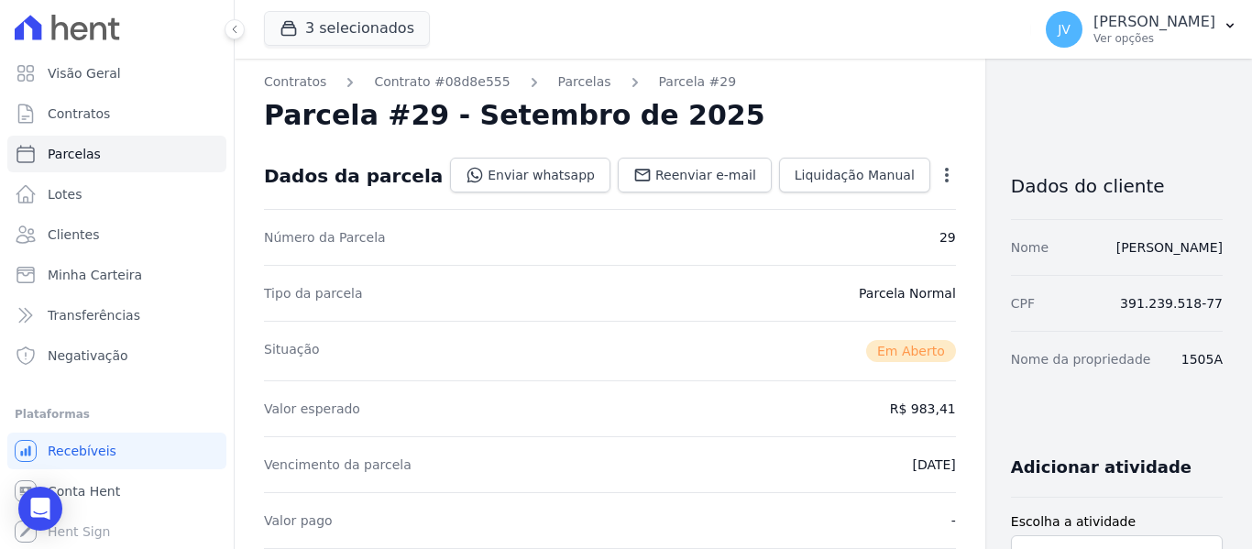
scroll to position [0, 0]
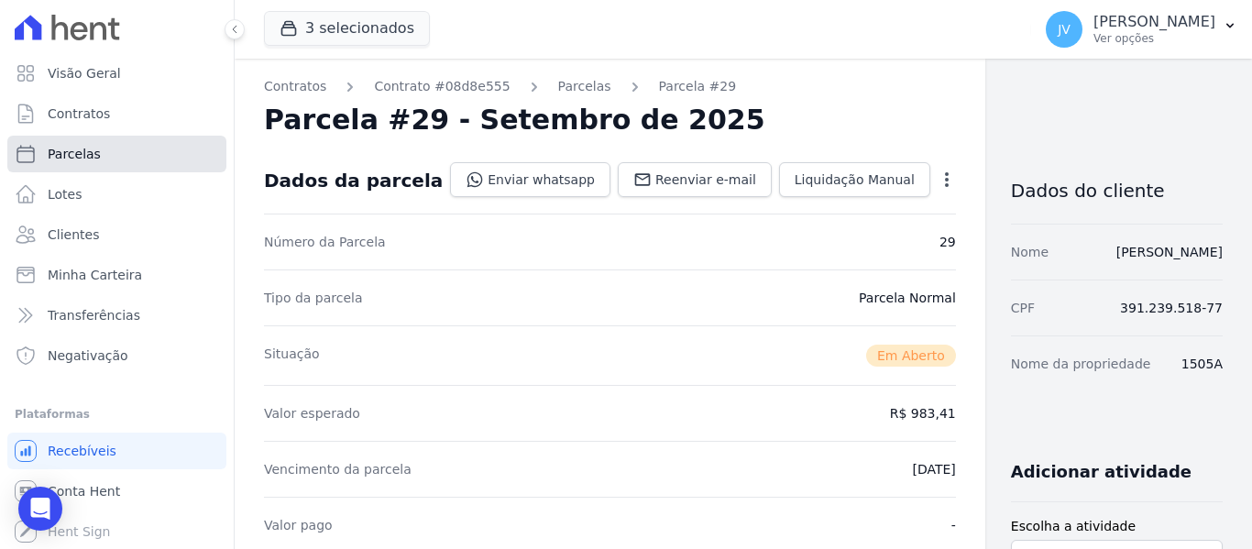
click at [102, 154] on link "Parcelas" at bounding box center [116, 154] width 219 height 37
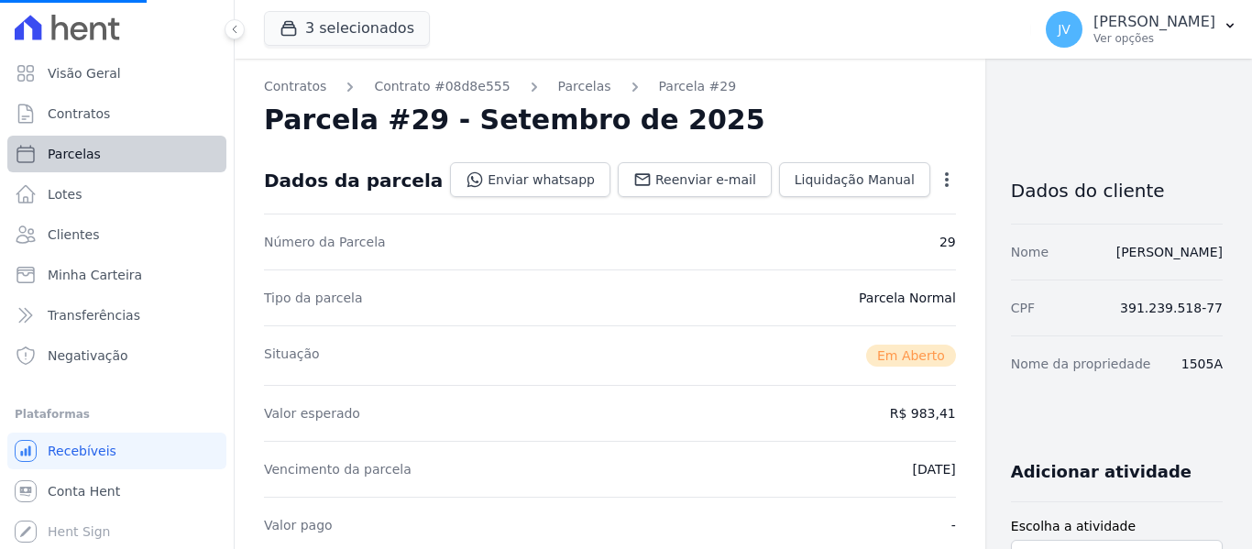
select select
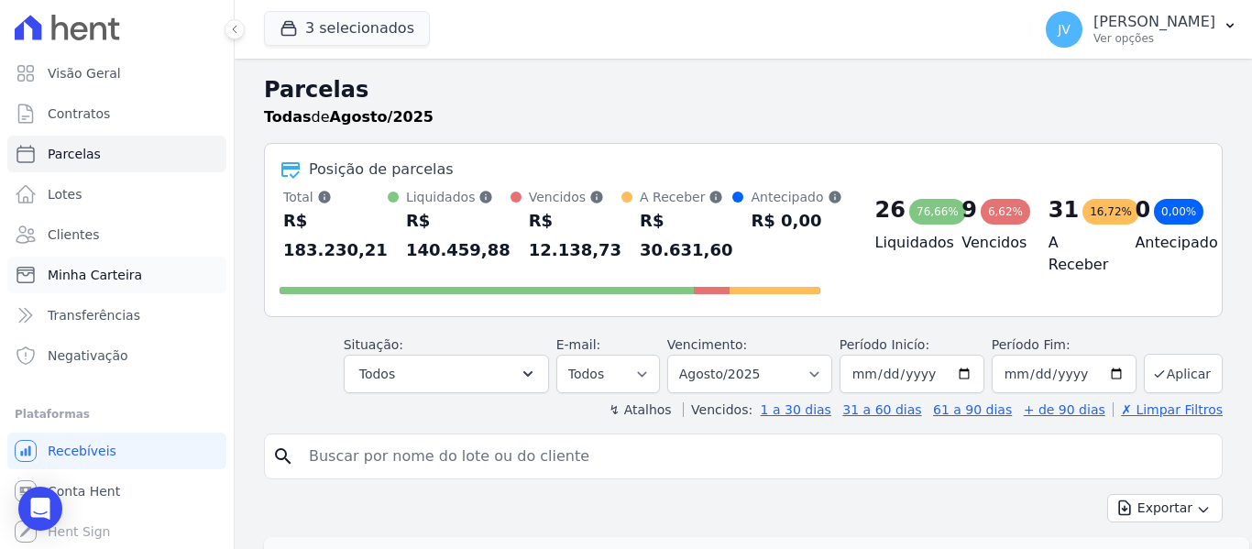
click at [99, 275] on span "Minha Carteira" at bounding box center [95, 275] width 94 height 18
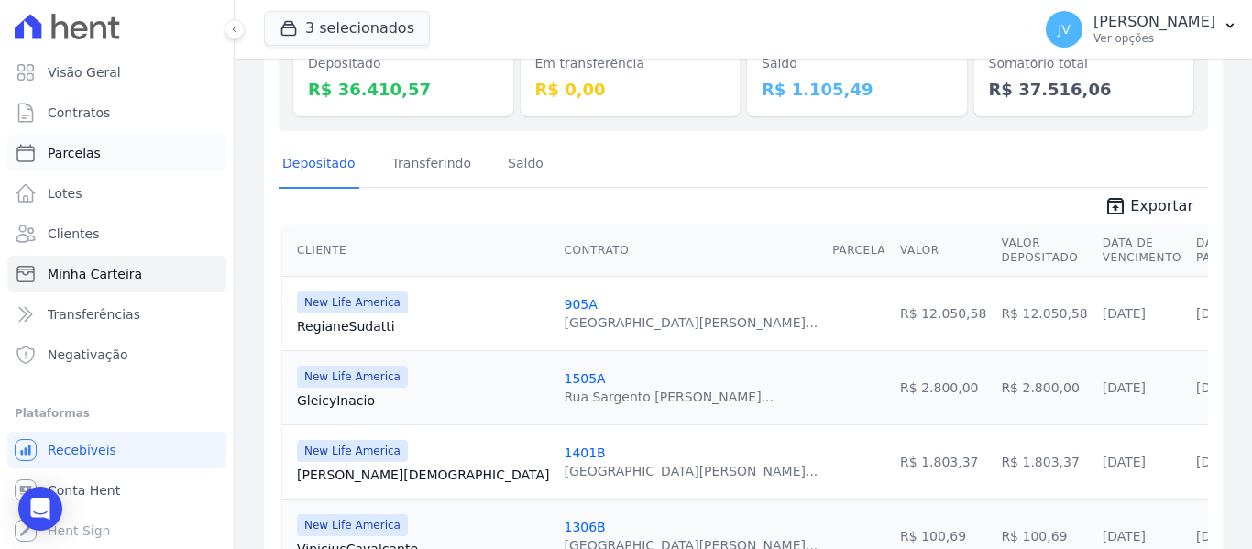
scroll to position [92, 0]
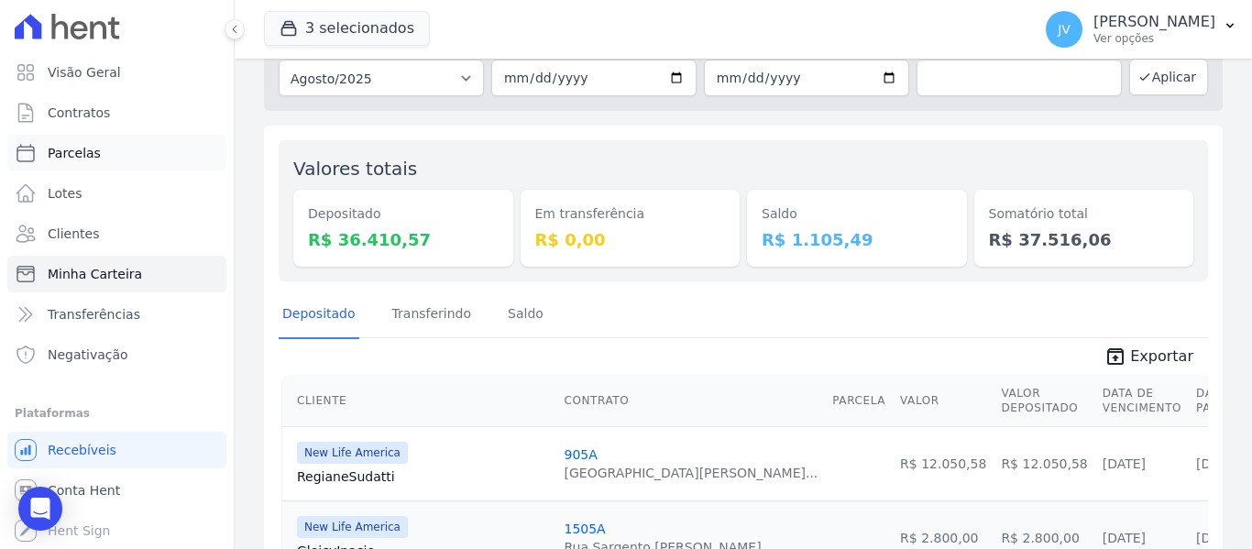
click at [90, 154] on span "Parcelas" at bounding box center [74, 153] width 53 height 18
select select
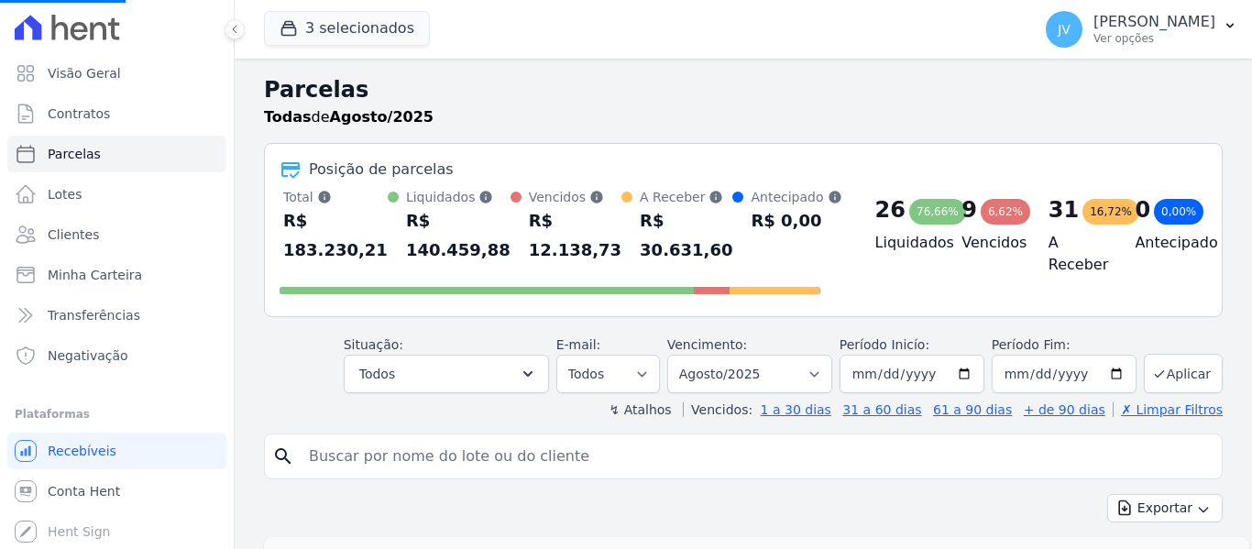
select select
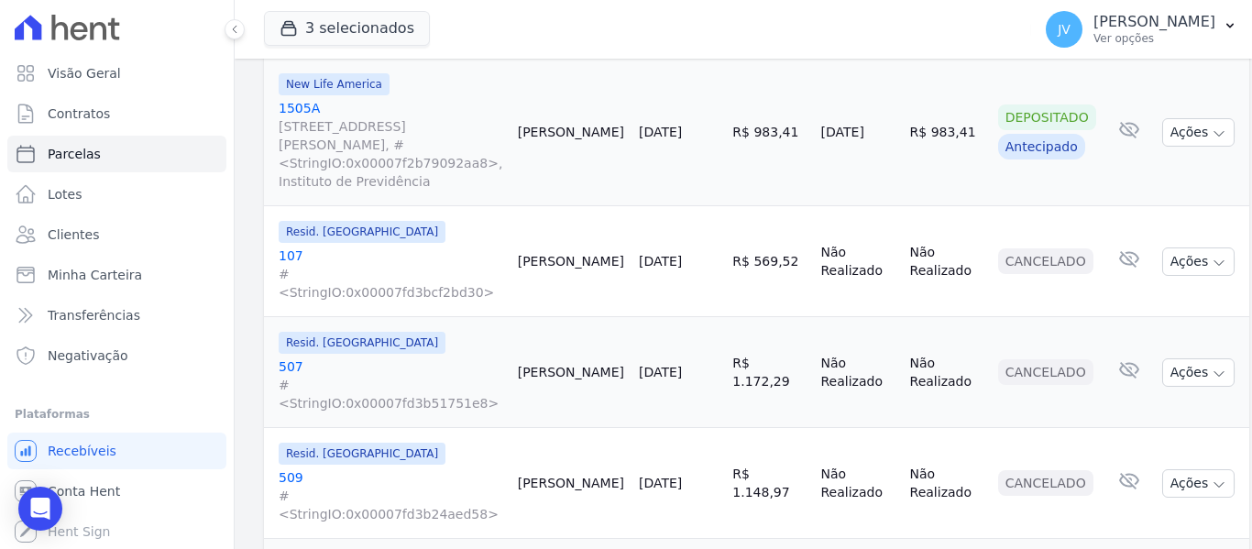
scroll to position [2068, 0]
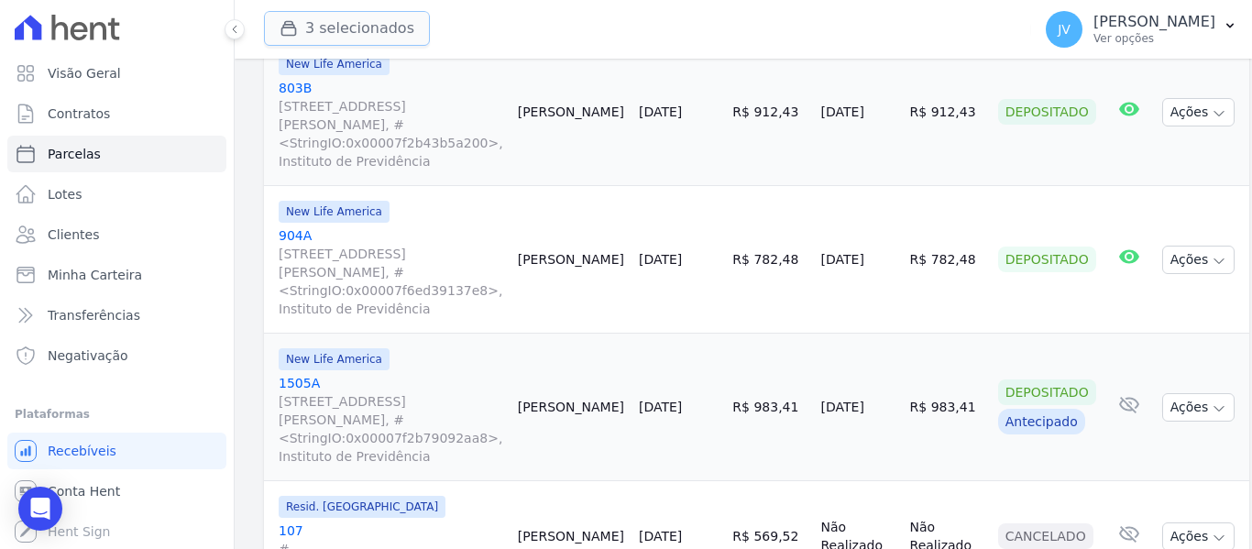
click at [325, 29] on button "3 selecionados" at bounding box center [347, 28] width 166 height 35
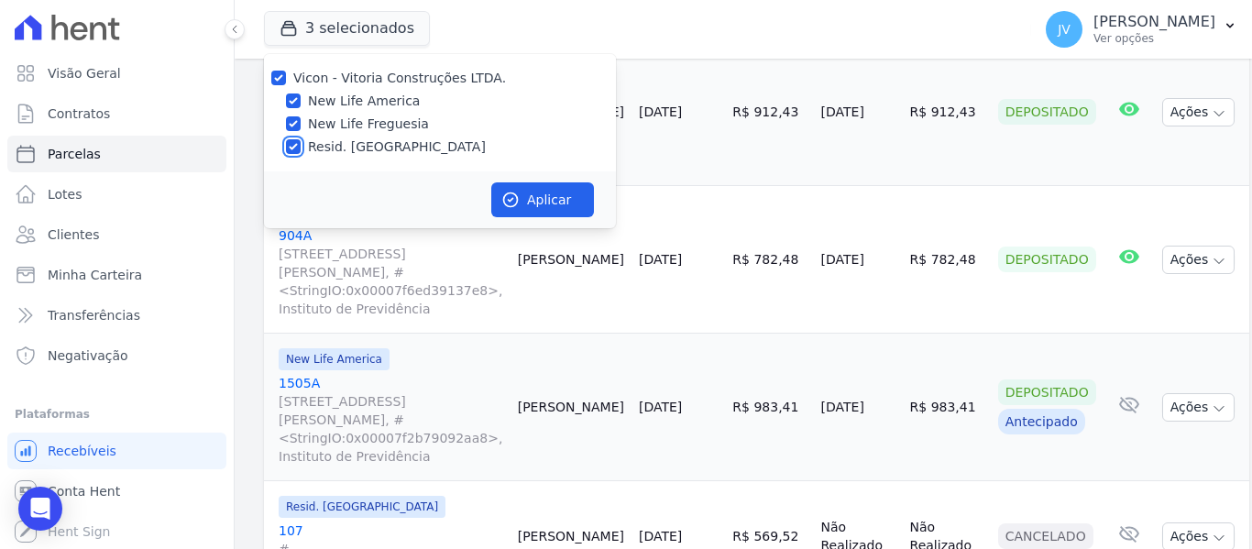
click at [291, 148] on input "Resid. [GEOGRAPHIC_DATA]" at bounding box center [293, 146] width 15 height 15
checkbox input "false"
click at [527, 186] on button "Aplicar" at bounding box center [542, 199] width 103 height 35
select select
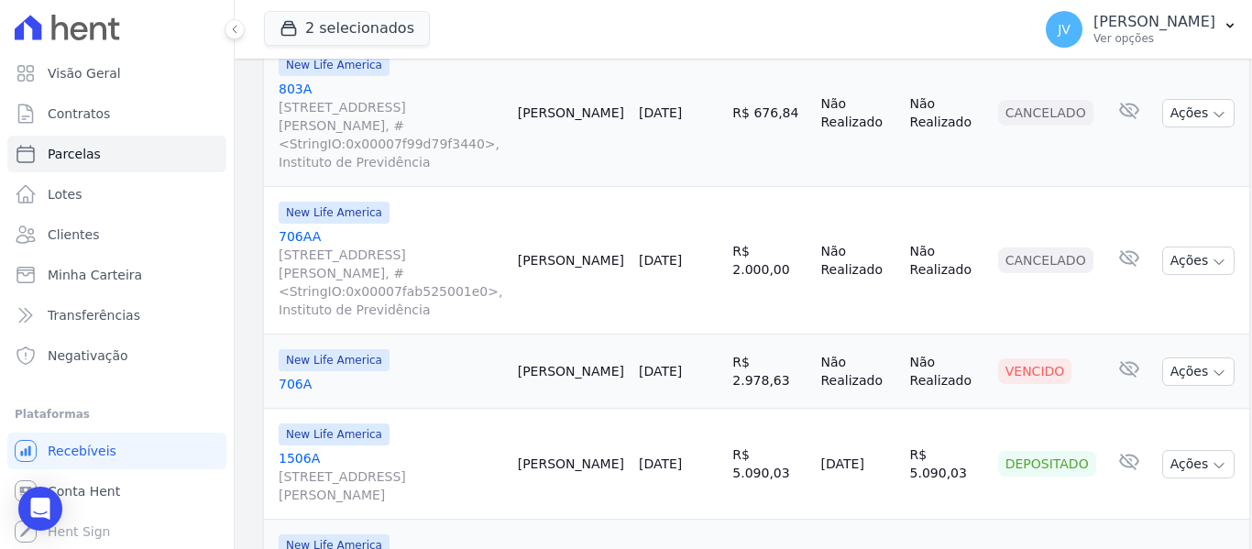
scroll to position [2658, 0]
select select
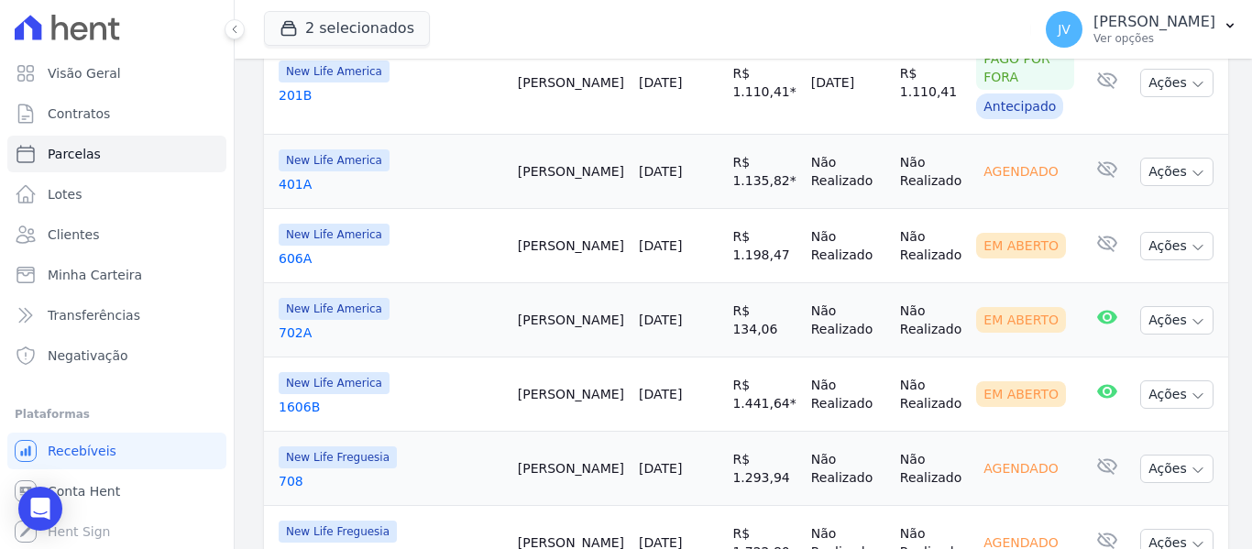
scroll to position [825, 0]
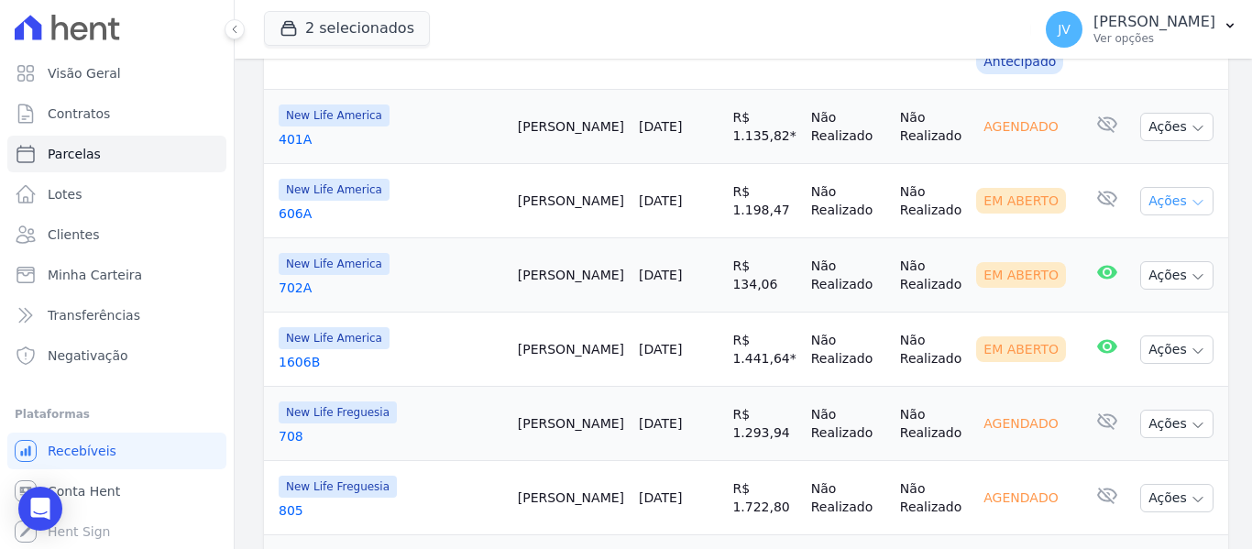
click at [1164, 188] on button "Ações" at bounding box center [1176, 201] width 73 height 28
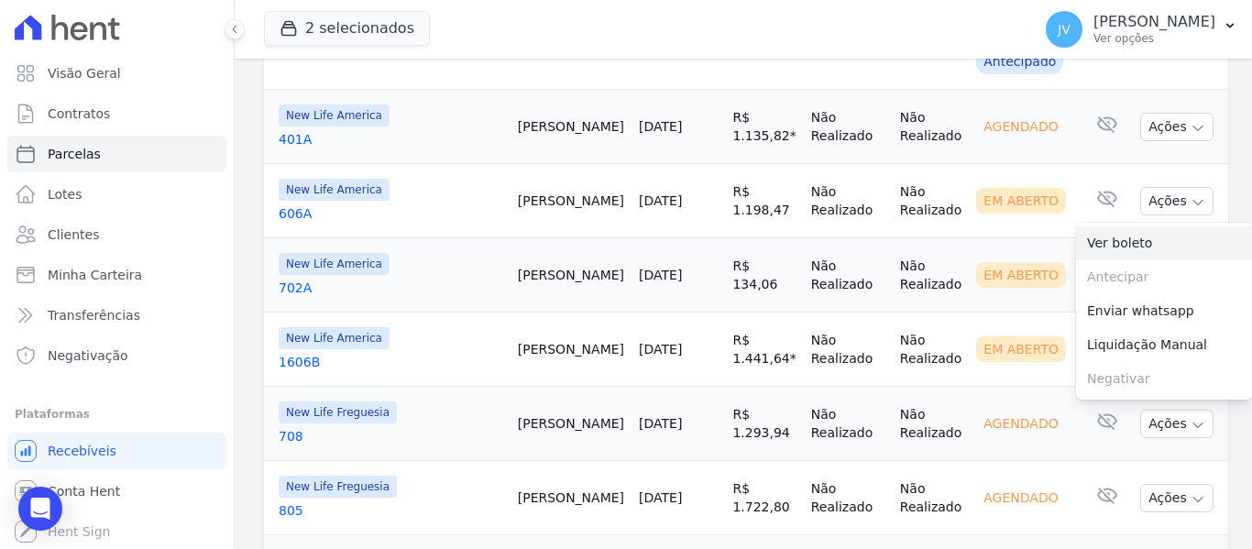
click at [1123, 238] on link "Ver boleto" at bounding box center [1164, 243] width 176 height 34
click at [934, 247] on td "Não Realizado" at bounding box center [931, 275] width 76 height 74
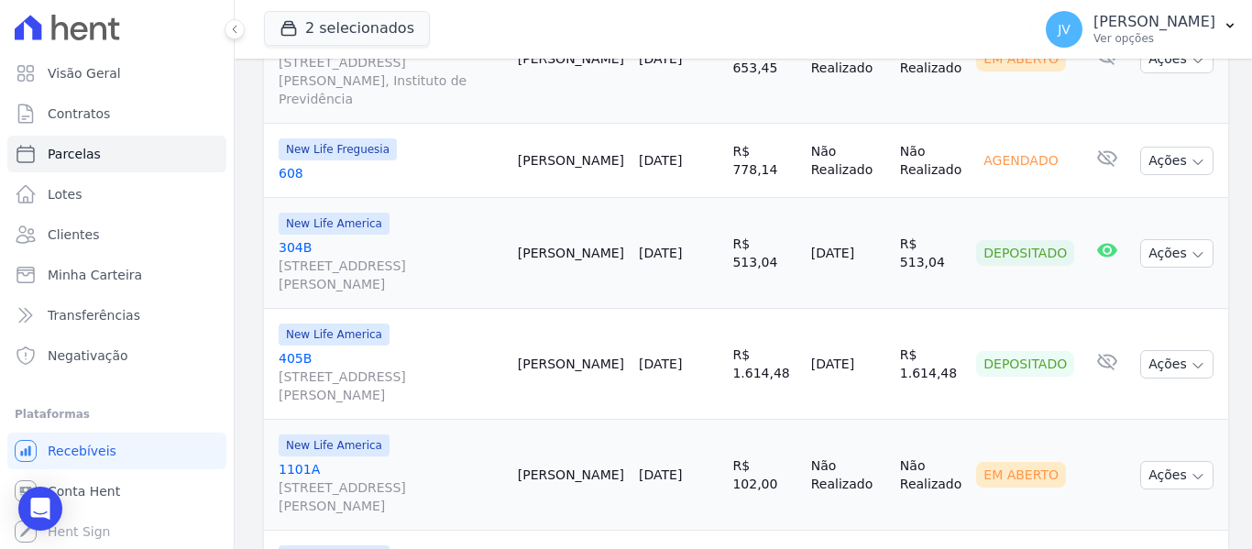
scroll to position [2541, 0]
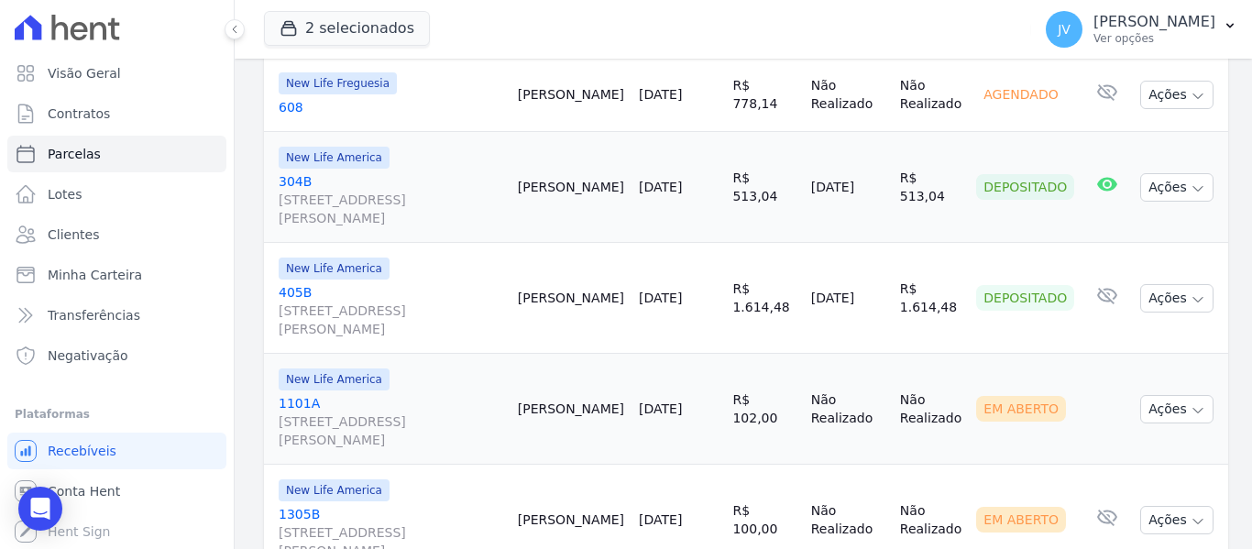
select select
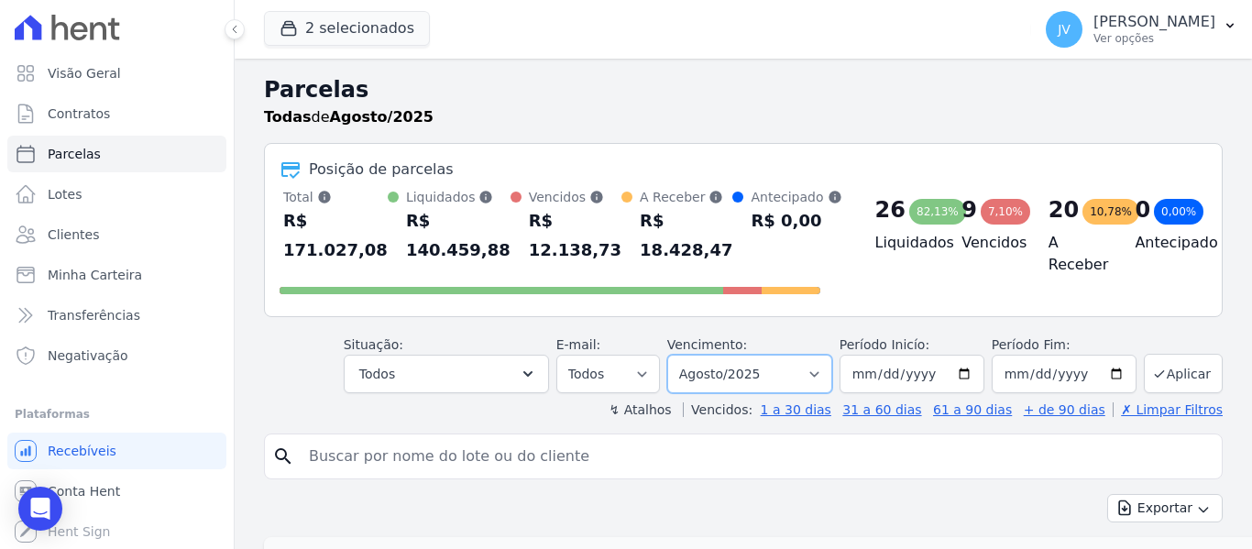
click at [782, 358] on select "[GEOGRAPHIC_DATA] por período ──────── Todos os meses Setembro/2022 Outubro/202…" at bounding box center [749, 374] width 165 height 38
select select "09/2025"
click at [679, 355] on select "[GEOGRAPHIC_DATA] por período ──────── Todos os meses Setembro/2022 Outubro/202…" at bounding box center [749, 374] width 165 height 38
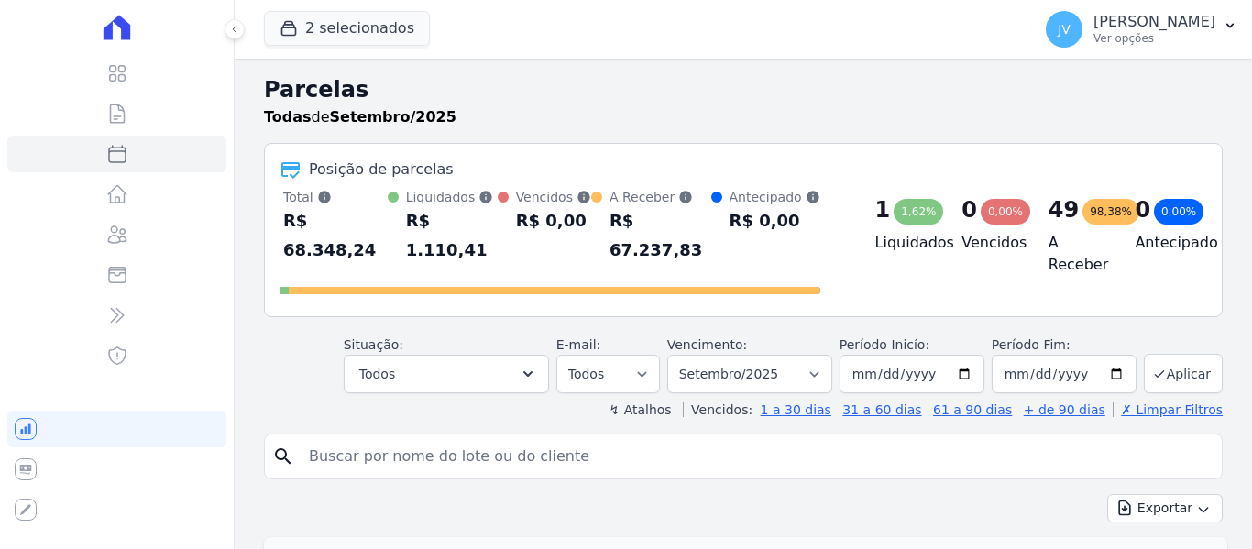
select select
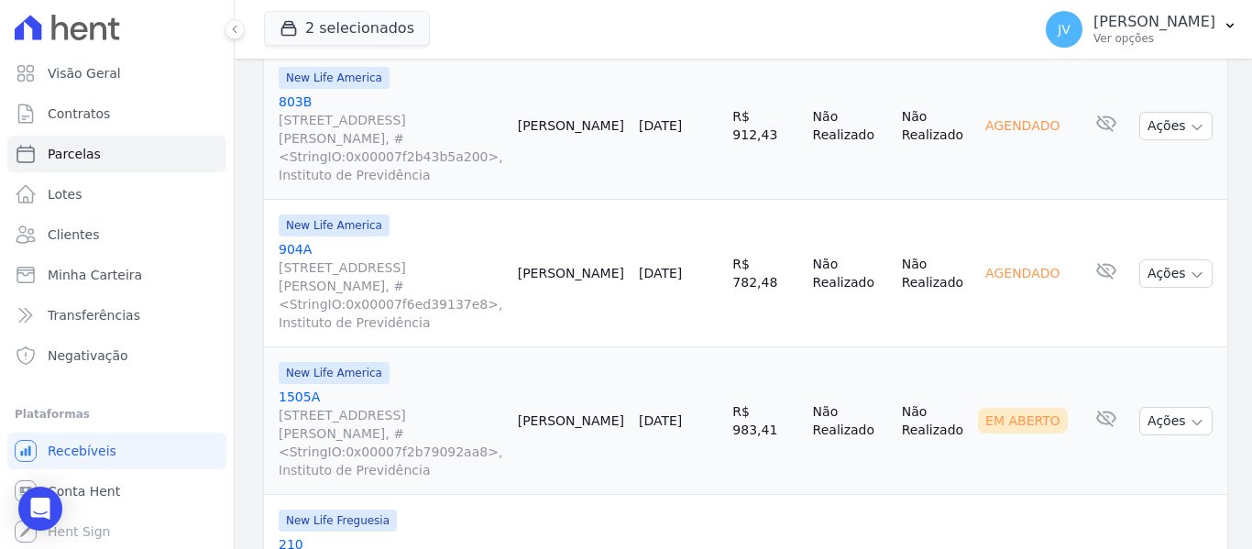
scroll to position [1742, 0]
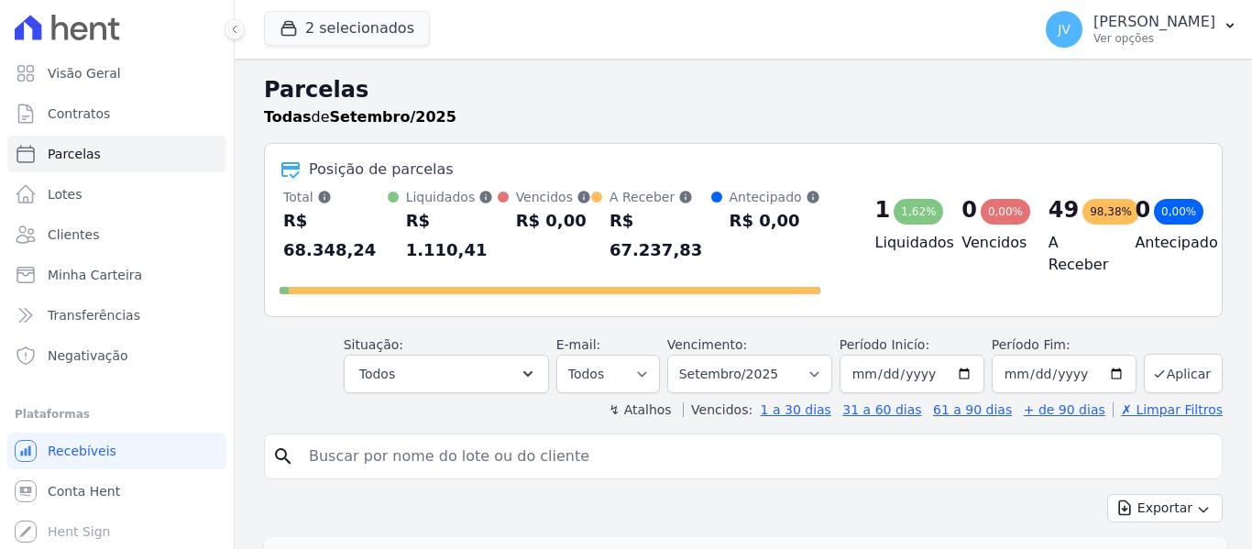
select select
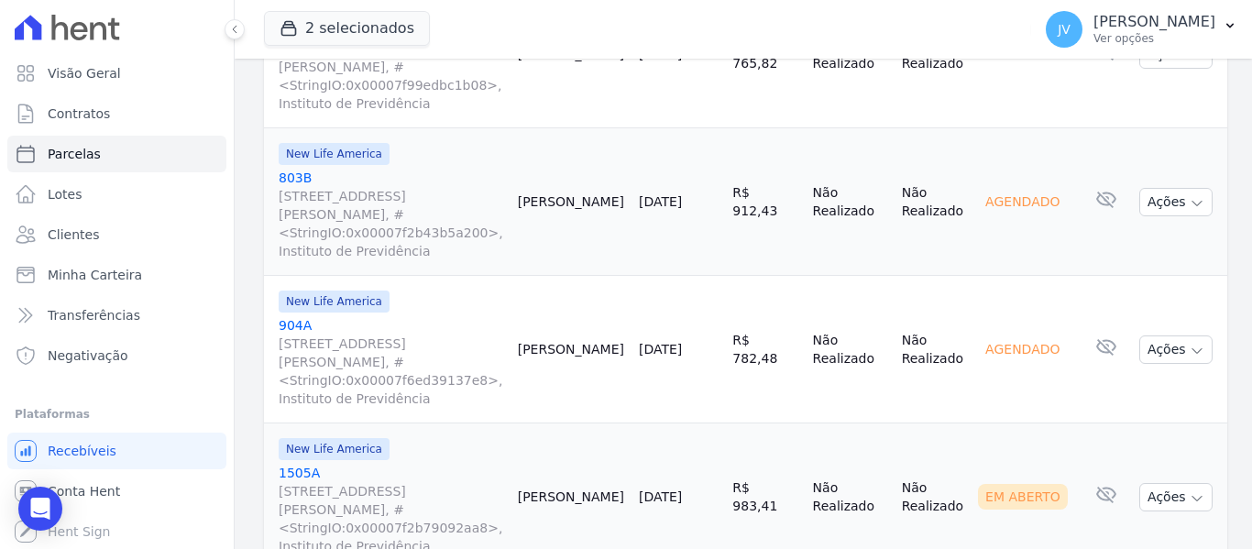
scroll to position [1742, 0]
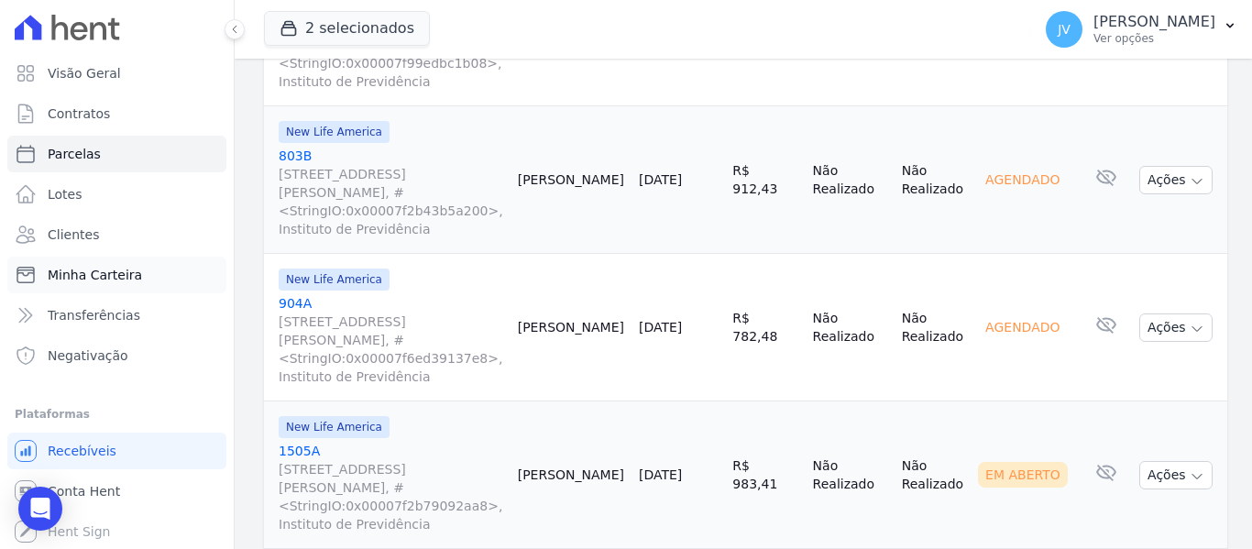
click at [92, 277] on span "Minha Carteira" at bounding box center [95, 275] width 94 height 18
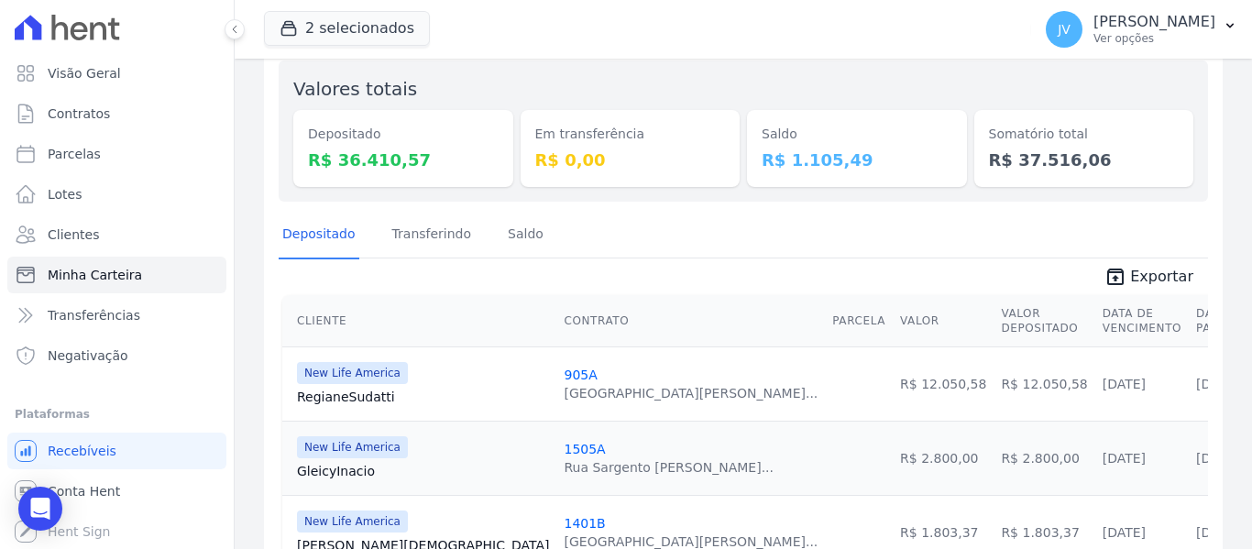
scroll to position [92, 0]
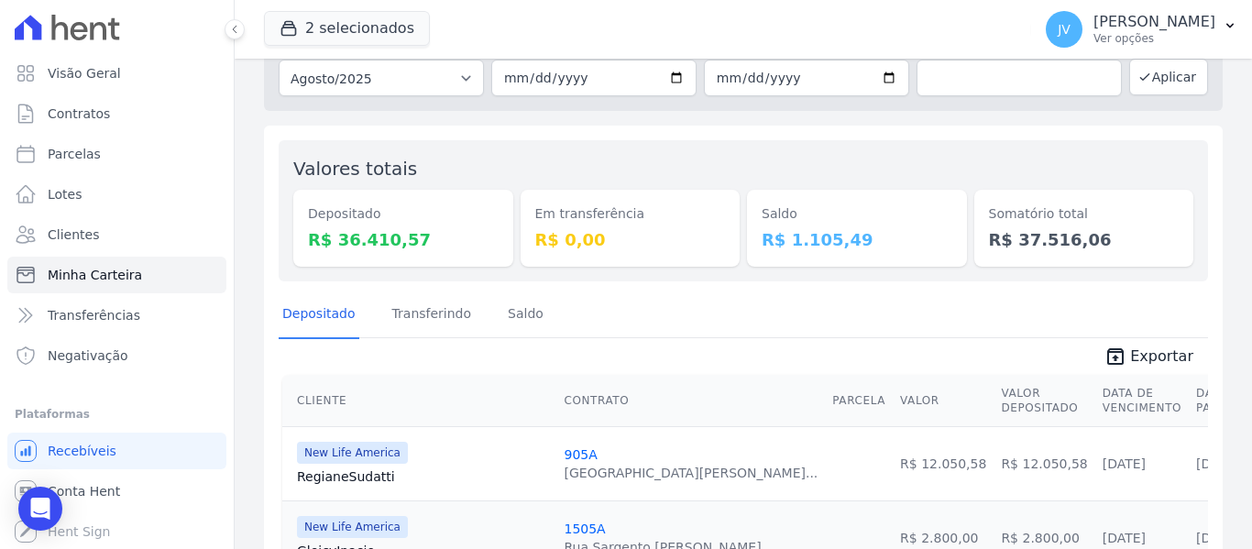
click at [1073, 261] on div "Somatório total R$ 37.516,06" at bounding box center [1084, 228] width 220 height 77
drag, startPoint x: 418, startPoint y: 233, endPoint x: 300, endPoint y: 201, distance: 122.5
click at [300, 201] on div "Depositado R$ 36.410,57" at bounding box center [403, 228] width 220 height 77
click at [645, 205] on dt "Em transferência" at bounding box center [630, 213] width 191 height 19
drag, startPoint x: 839, startPoint y: 239, endPoint x: 726, endPoint y: 203, distance: 118.3
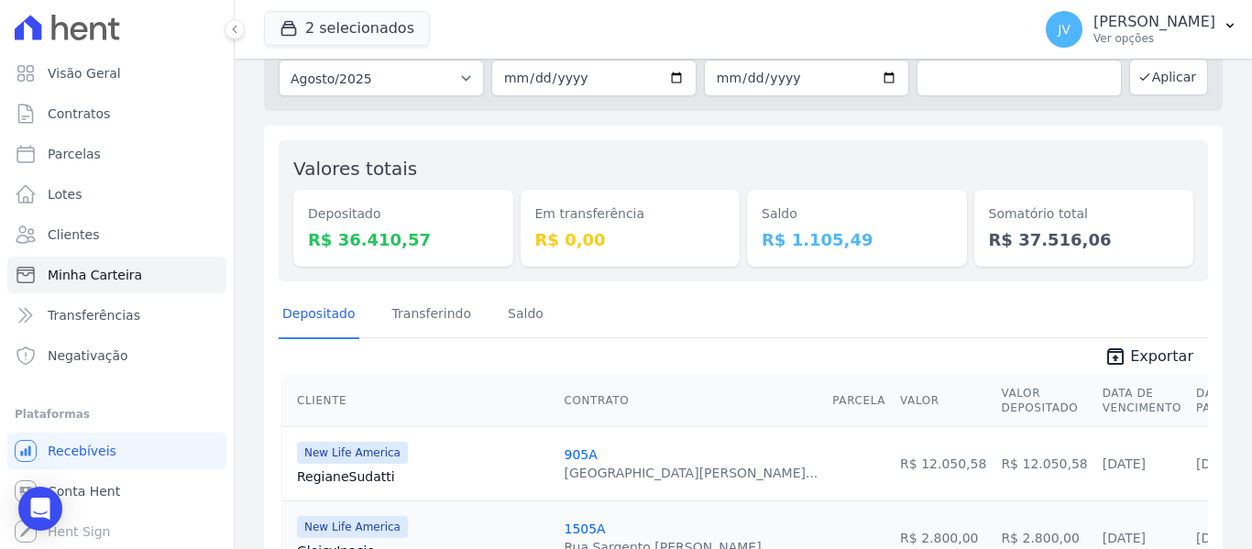
click at [726, 203] on div "Valores totais Depositado R$ 36.410,57 Em transferência R$ 0,00 Saldo R$ 1.105,…" at bounding box center [743, 210] width 929 height 141
click at [722, 147] on div "Valores totais Depositado R$ 36.410,57 Em transferência R$ 0,00 Saldo R$ 1.105,…" at bounding box center [743, 210] width 929 height 141
click at [94, 152] on span "Parcelas" at bounding box center [74, 154] width 53 height 18
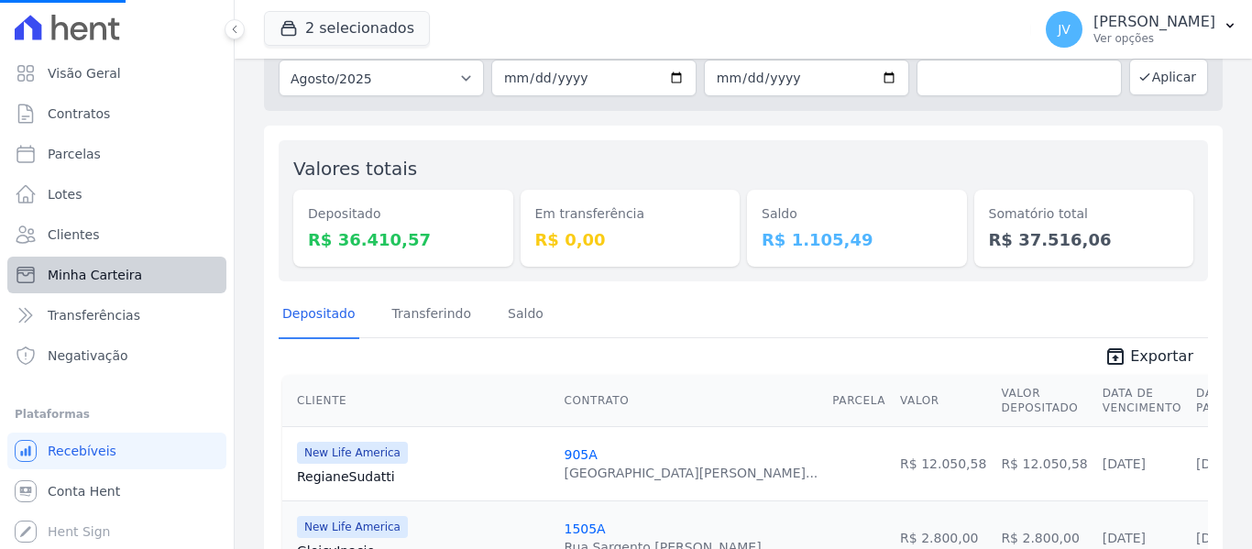
select select
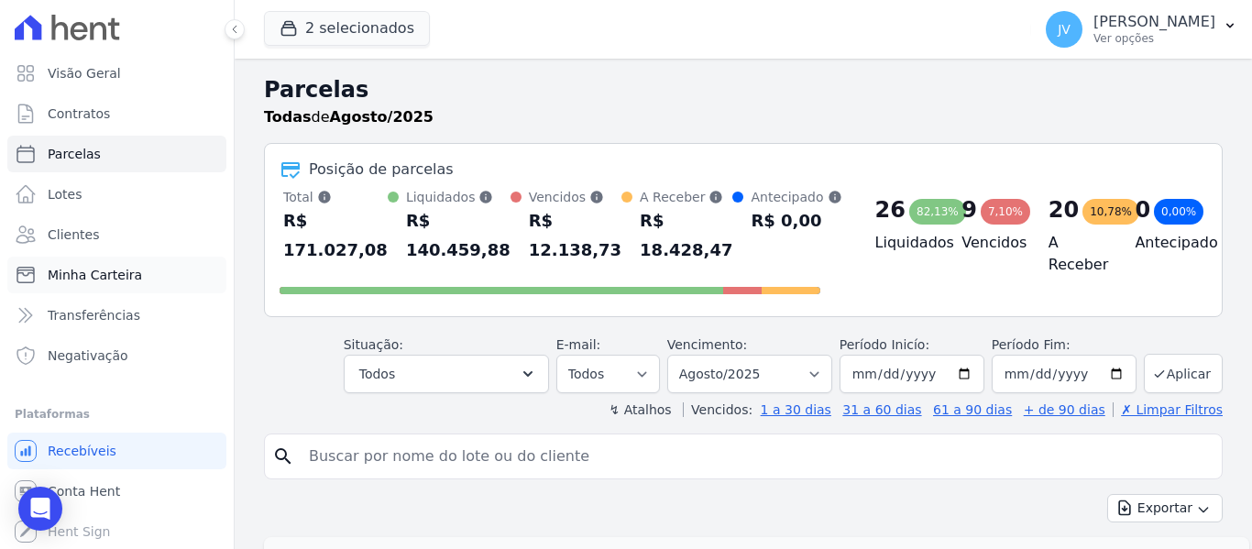
click at [119, 266] on span "Minha Carteira" at bounding box center [95, 275] width 94 height 18
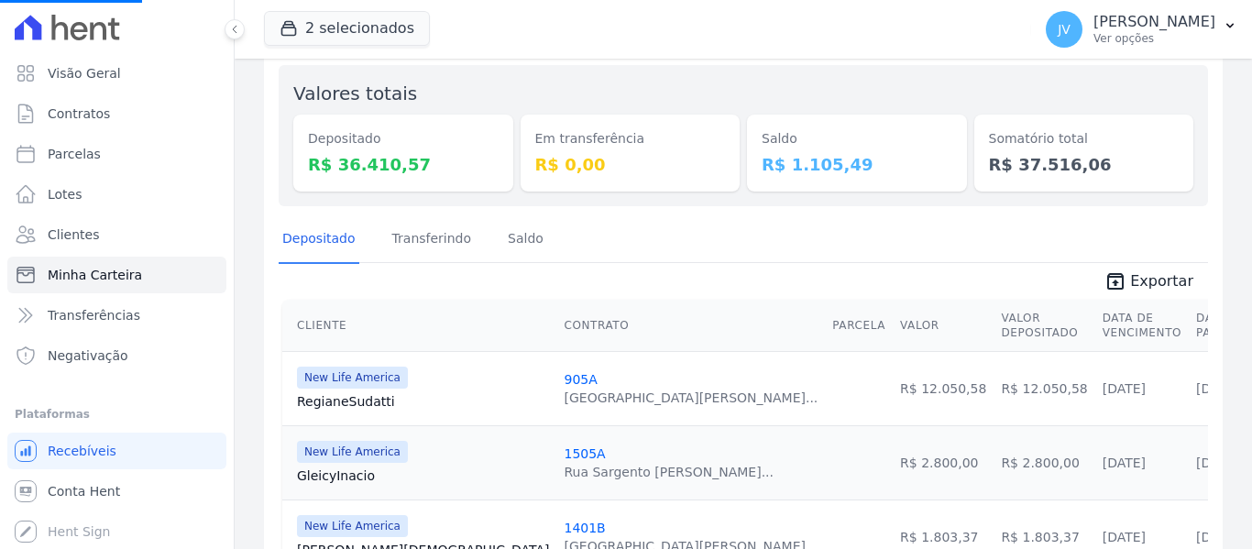
scroll to position [367, 0]
